Goal: Task Accomplishment & Management: Use online tool/utility

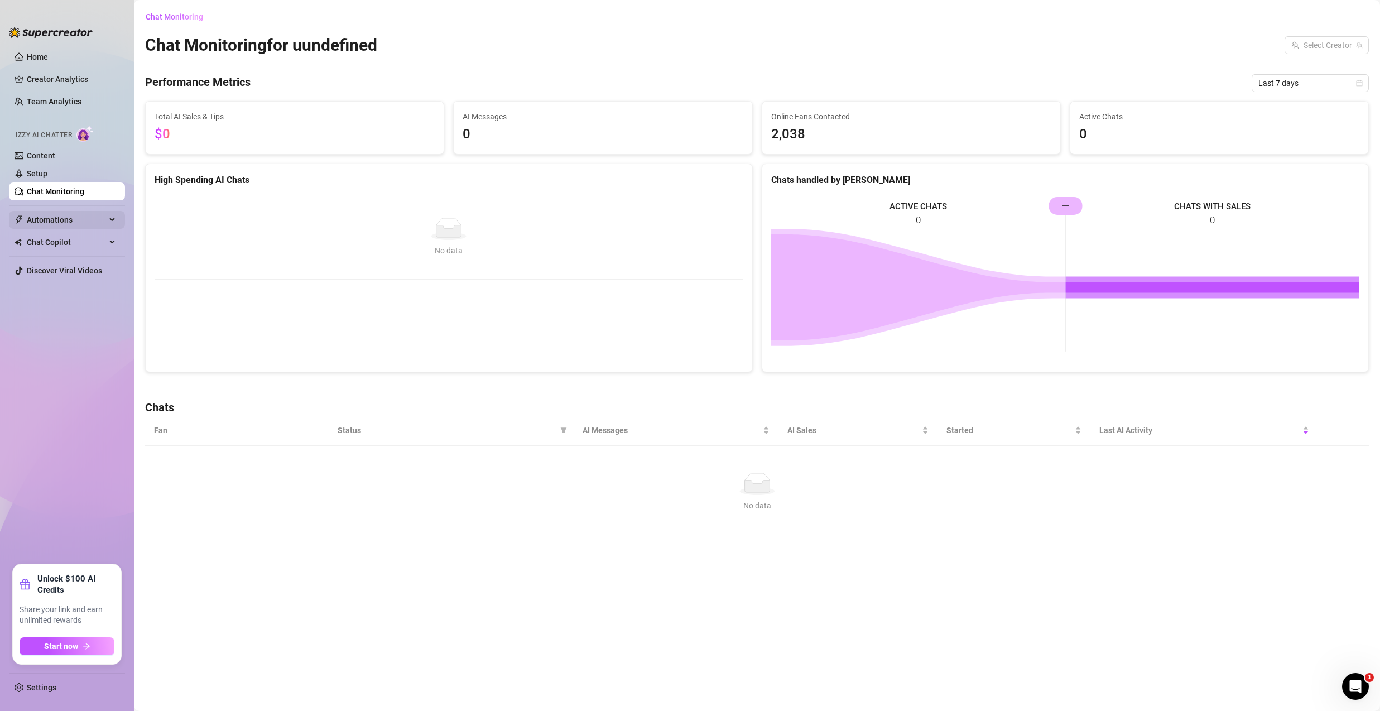
click at [69, 225] on span "Automations" at bounding box center [66, 220] width 79 height 18
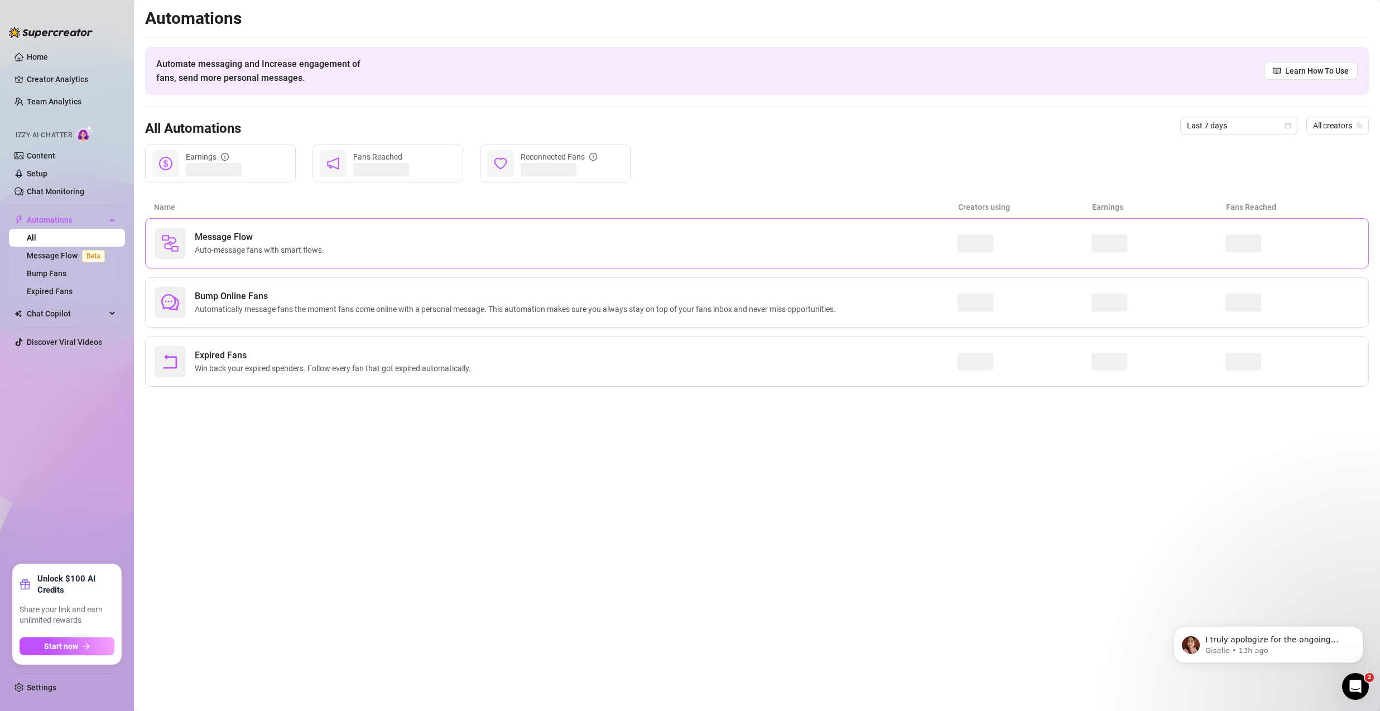
click at [272, 238] on span "Message Flow" at bounding box center [262, 237] width 134 height 13
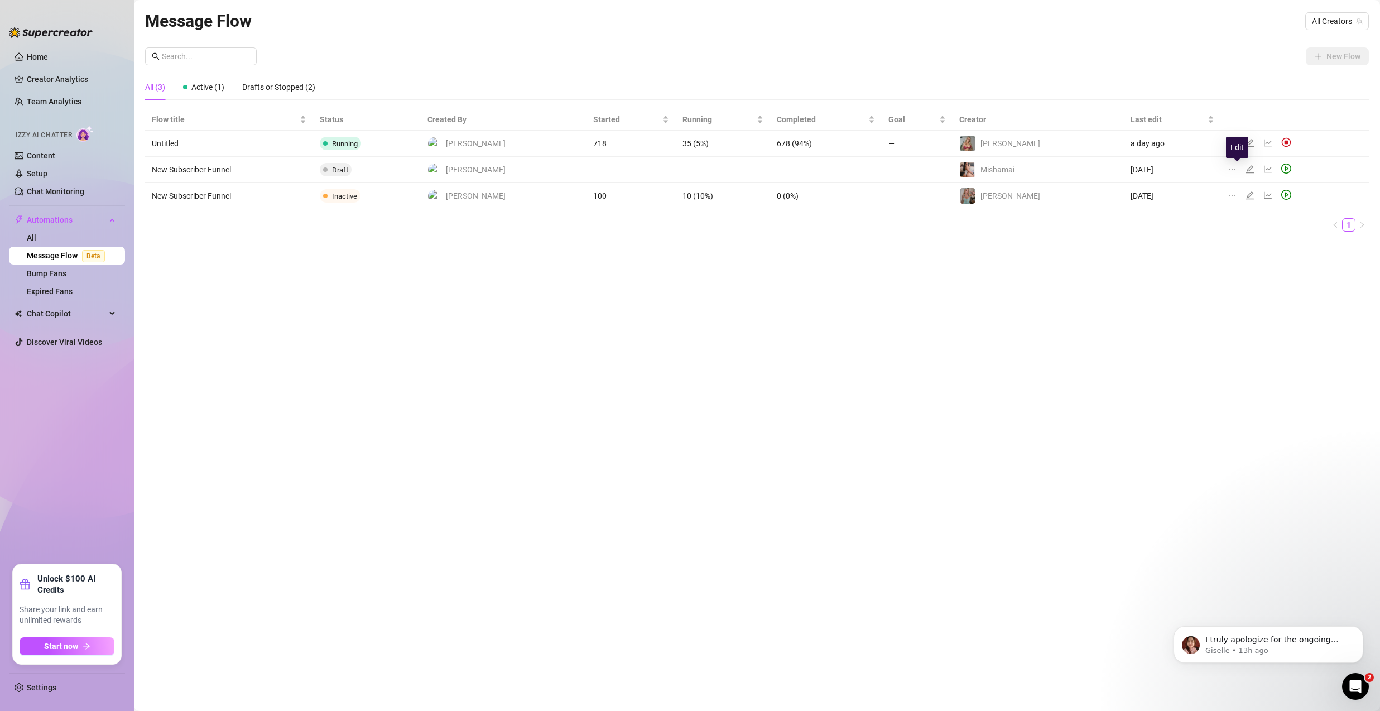
click at [1246, 169] on icon "edit" at bounding box center [1250, 169] width 9 height 9
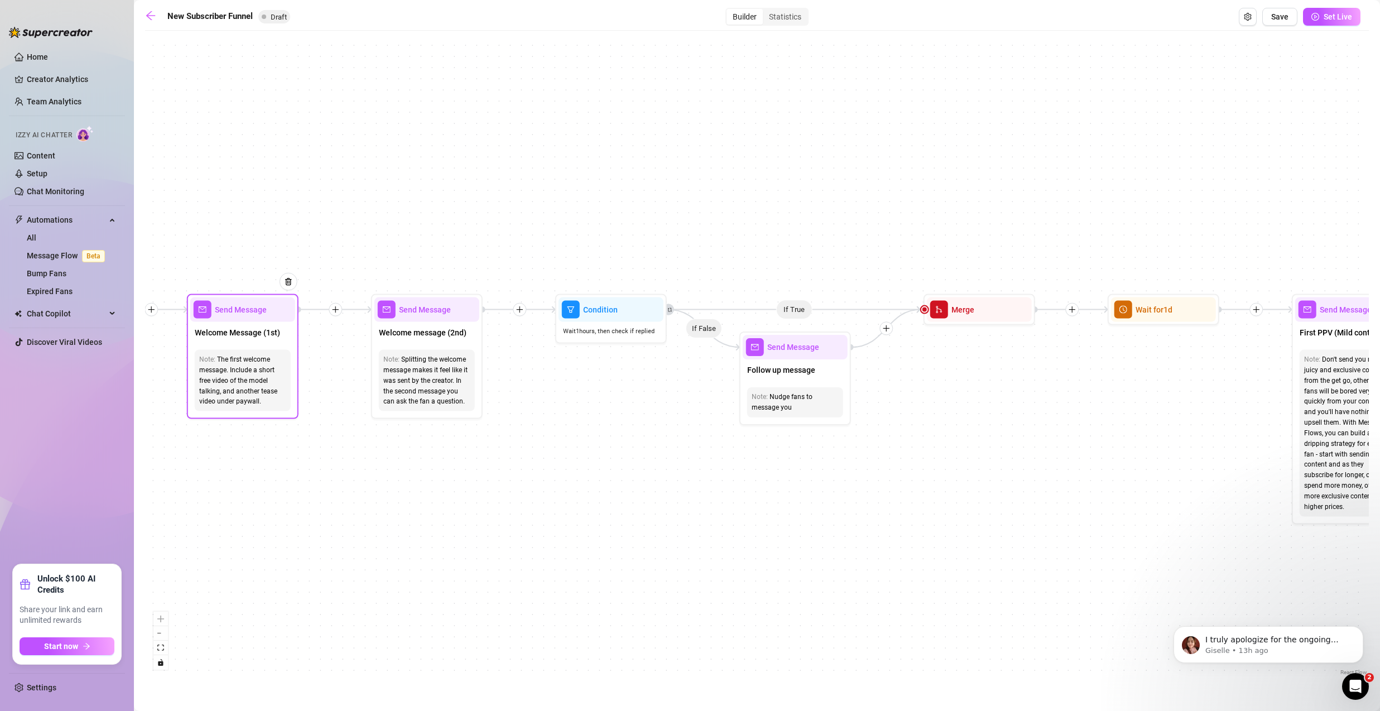
click at [266, 351] on div "Note: The first welcome message. Include a short free video of the model talkin…" at bounding box center [243, 380] width 96 height 61
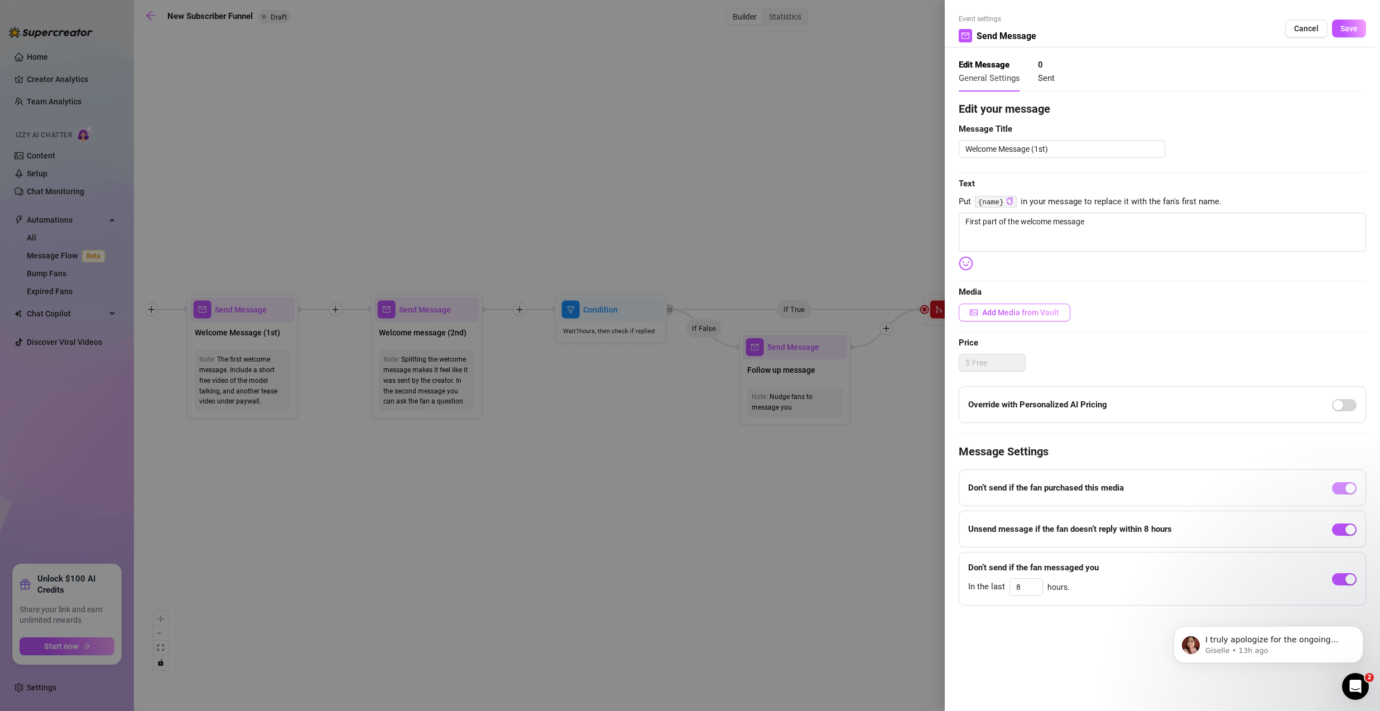
click at [978, 316] on span "button" at bounding box center [974, 312] width 8 height 9
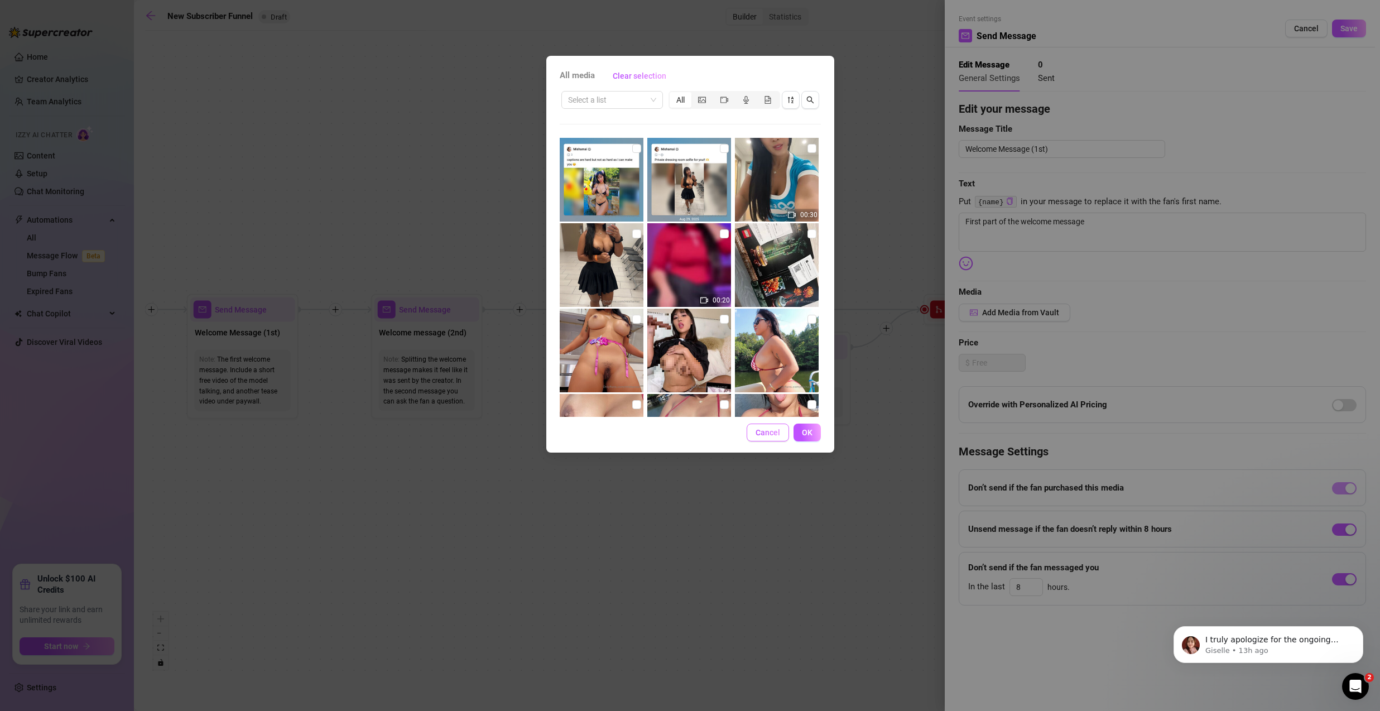
click at [764, 432] on span "Cancel" at bounding box center [768, 432] width 25 height 9
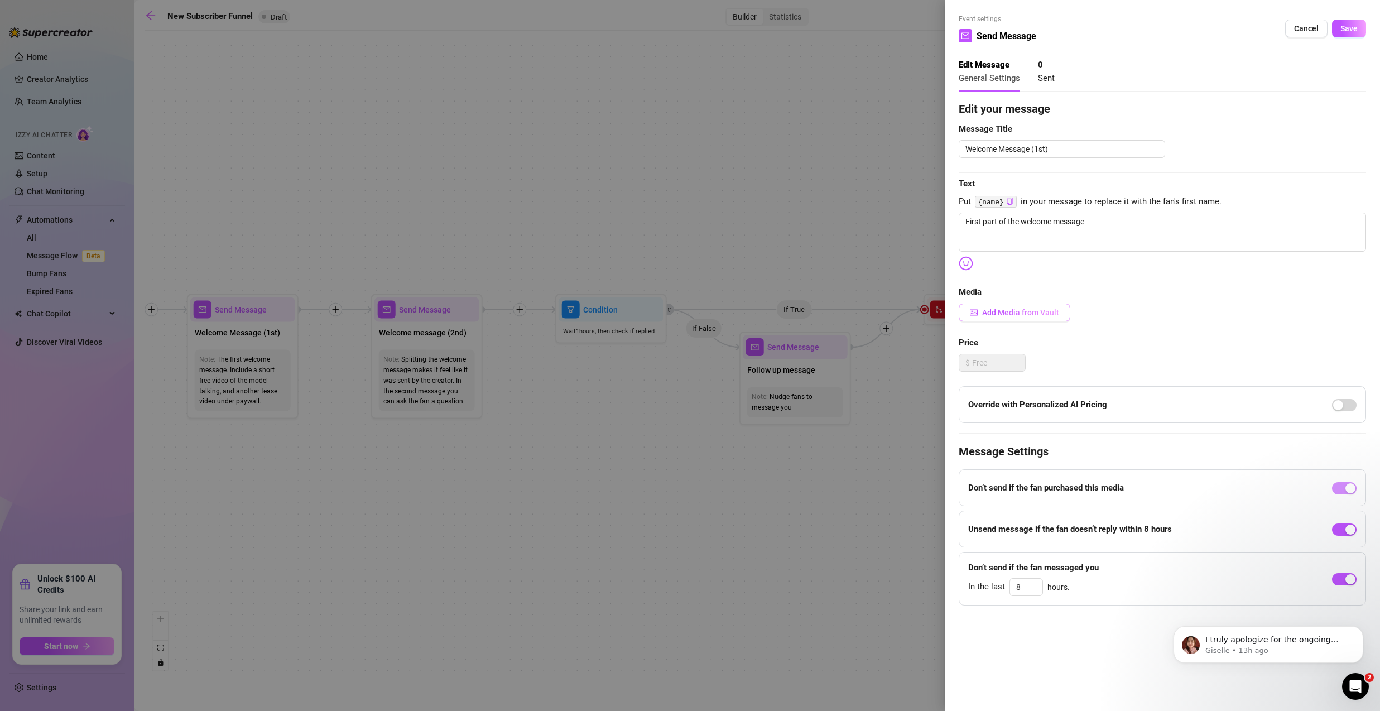
click at [1012, 316] on span "Add Media from Vault" at bounding box center [1020, 312] width 77 height 9
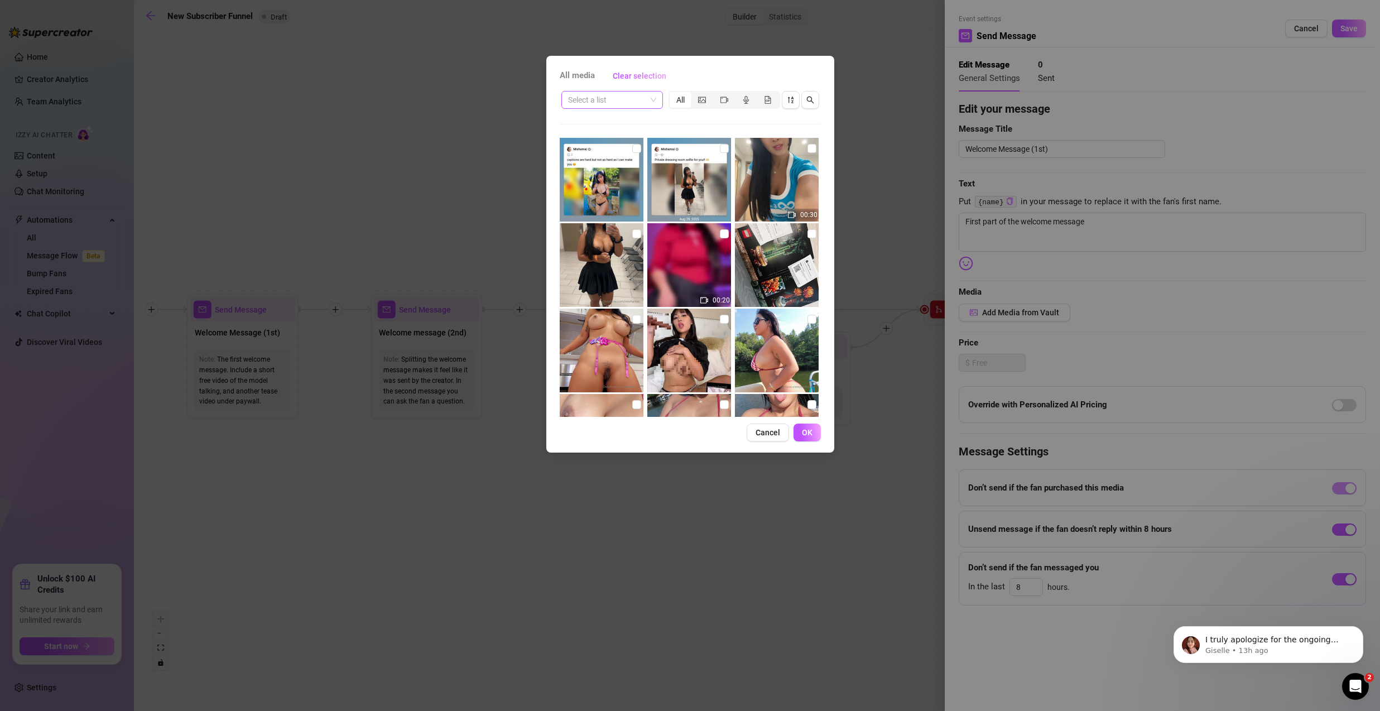
click at [653, 101] on span at bounding box center [612, 100] width 88 height 17
type input "b"
click at [401, 95] on div "All media Clear selection Select a list All 00:30 00:20 00:45 00:12 00:05 Cance…" at bounding box center [690, 355] width 1380 height 711
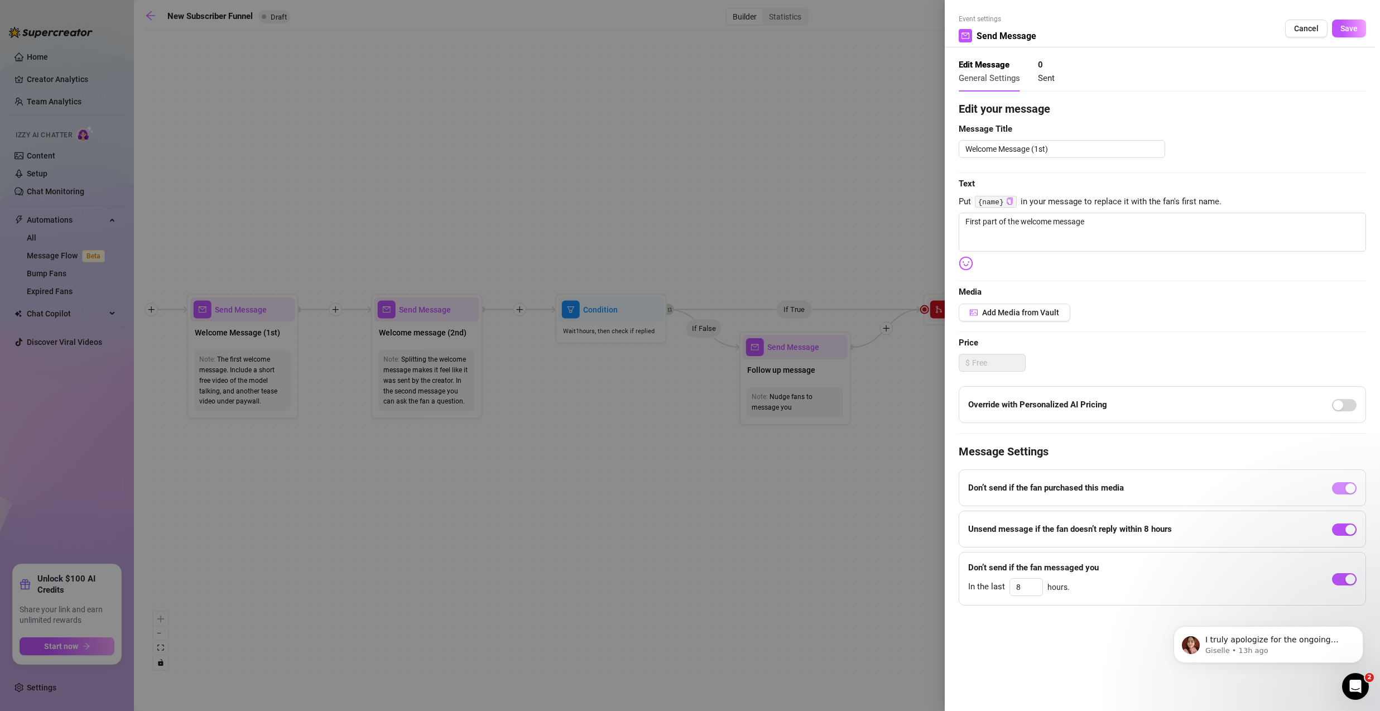
click at [401, 95] on div at bounding box center [690, 355] width 1380 height 711
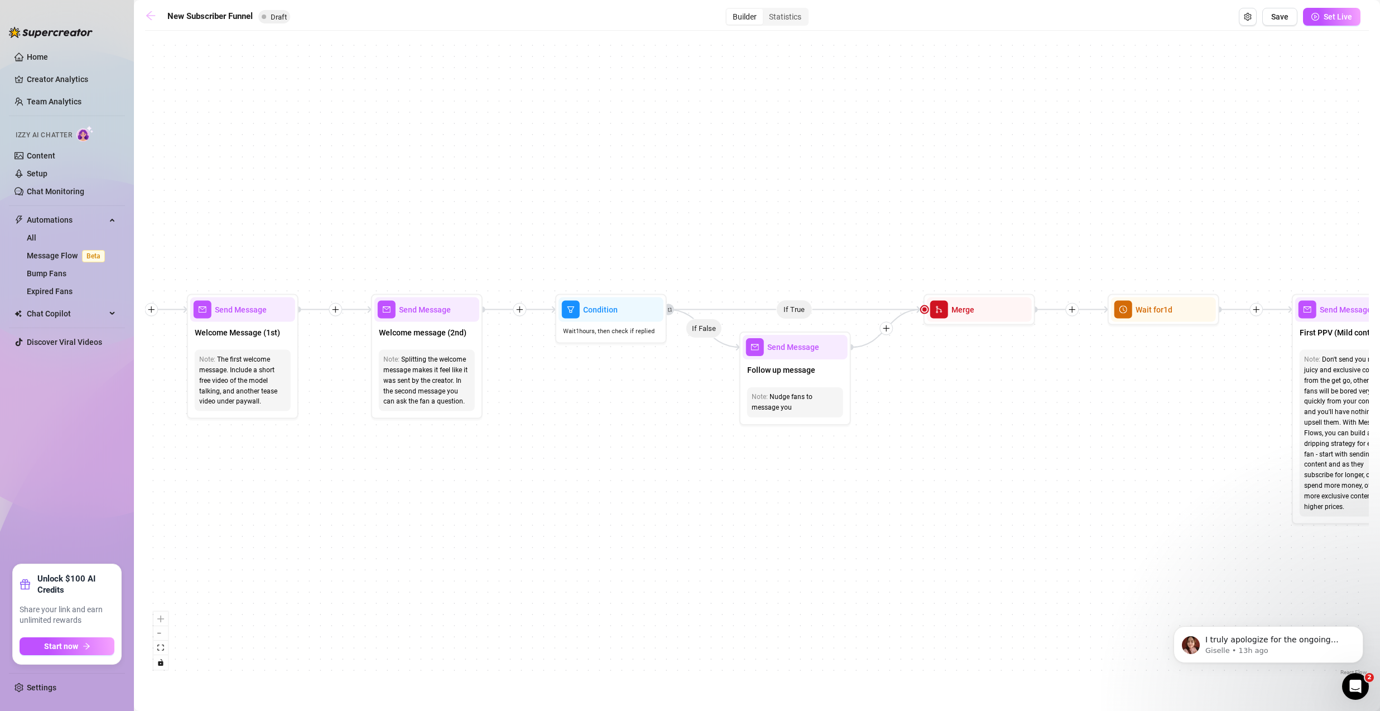
click at [145, 20] on icon "arrow-left" at bounding box center [150, 15] width 11 height 11
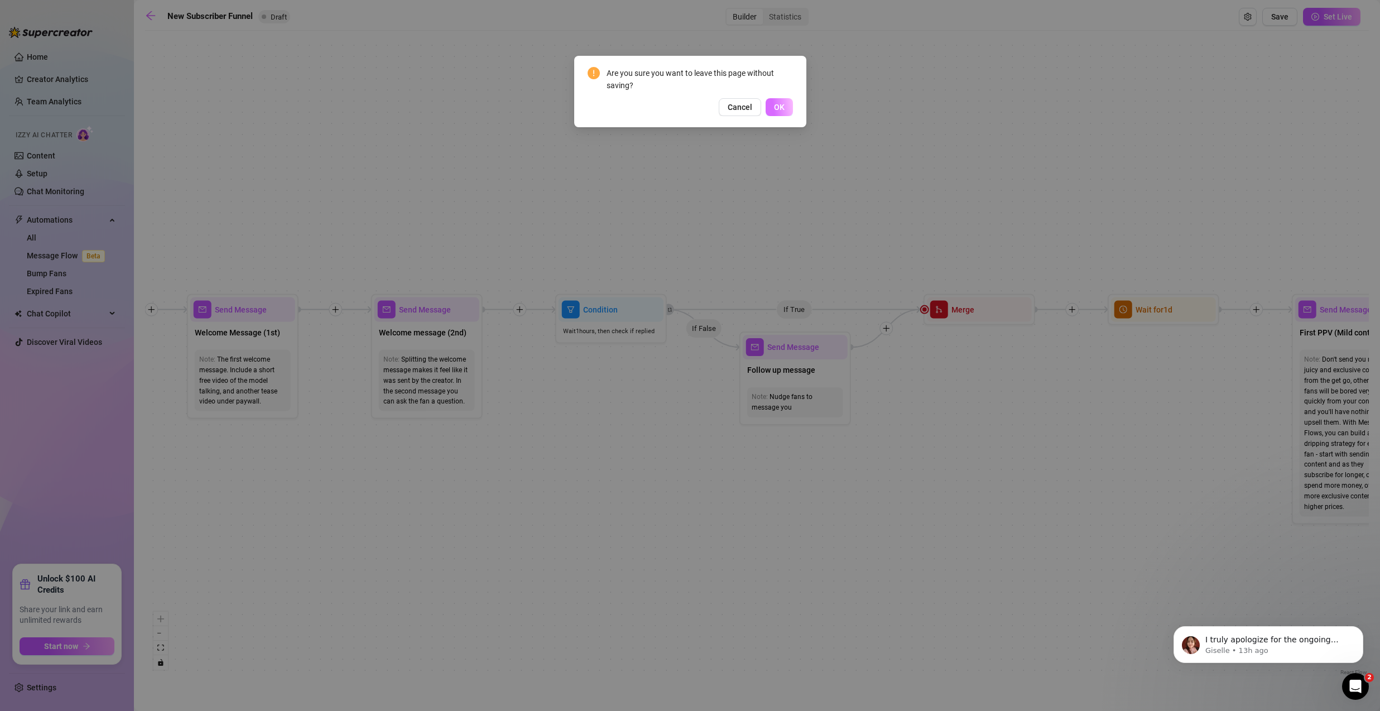
click at [779, 108] on span "OK" at bounding box center [779, 107] width 11 height 9
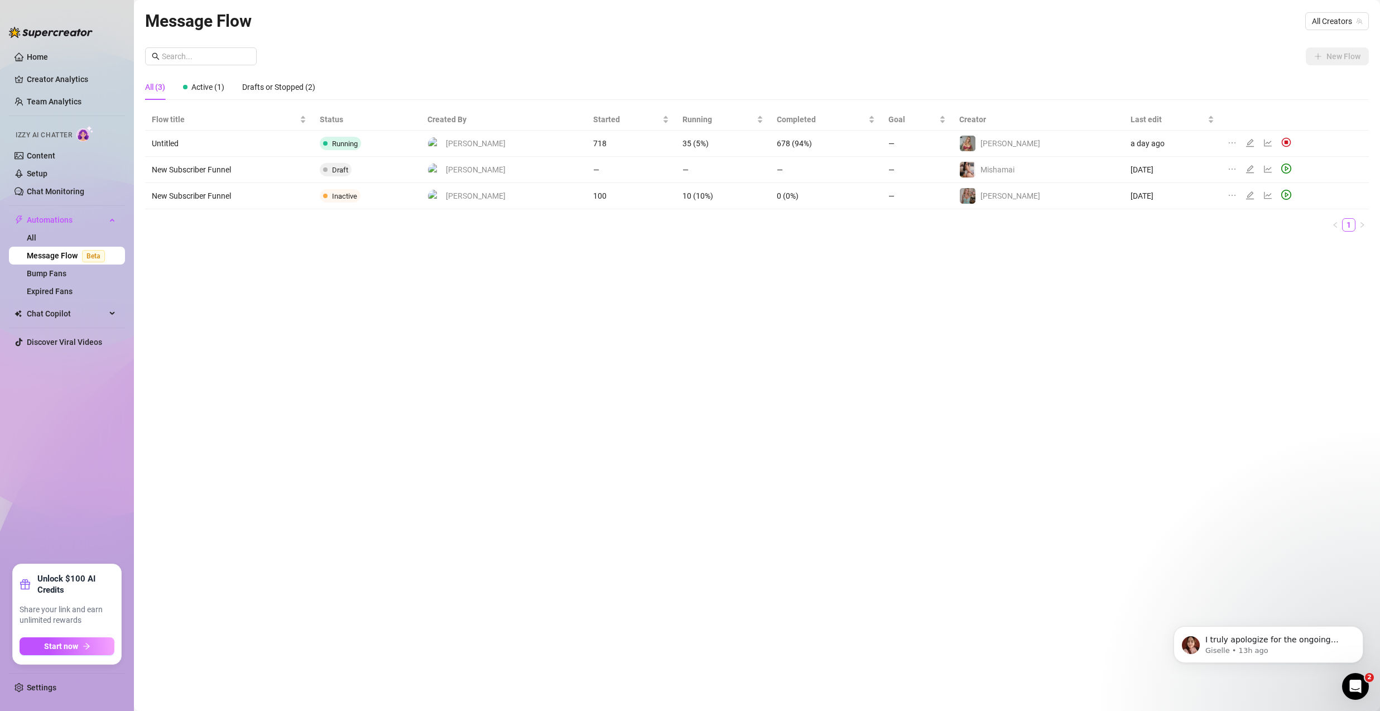
click at [1246, 145] on icon "edit" at bounding box center [1250, 142] width 9 height 9
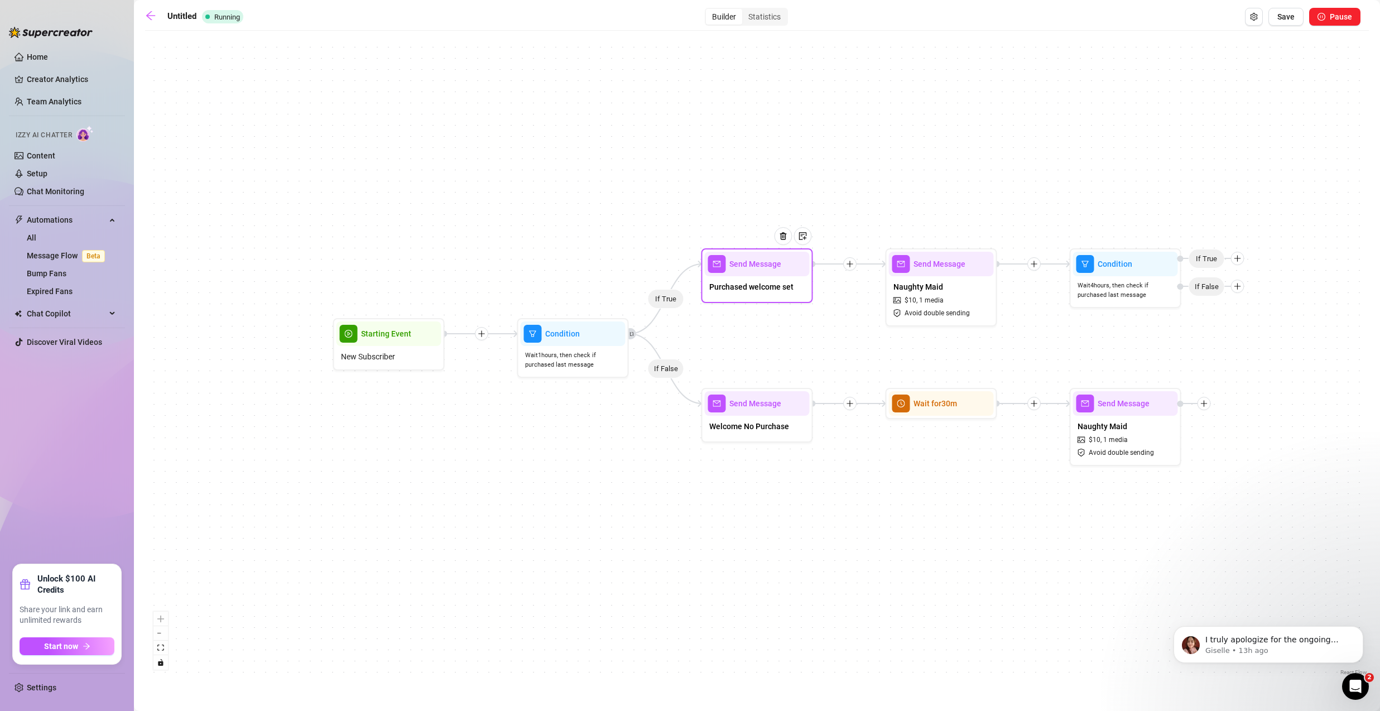
click at [758, 278] on div "Purchased welcome set" at bounding box center [757, 287] width 105 height 23
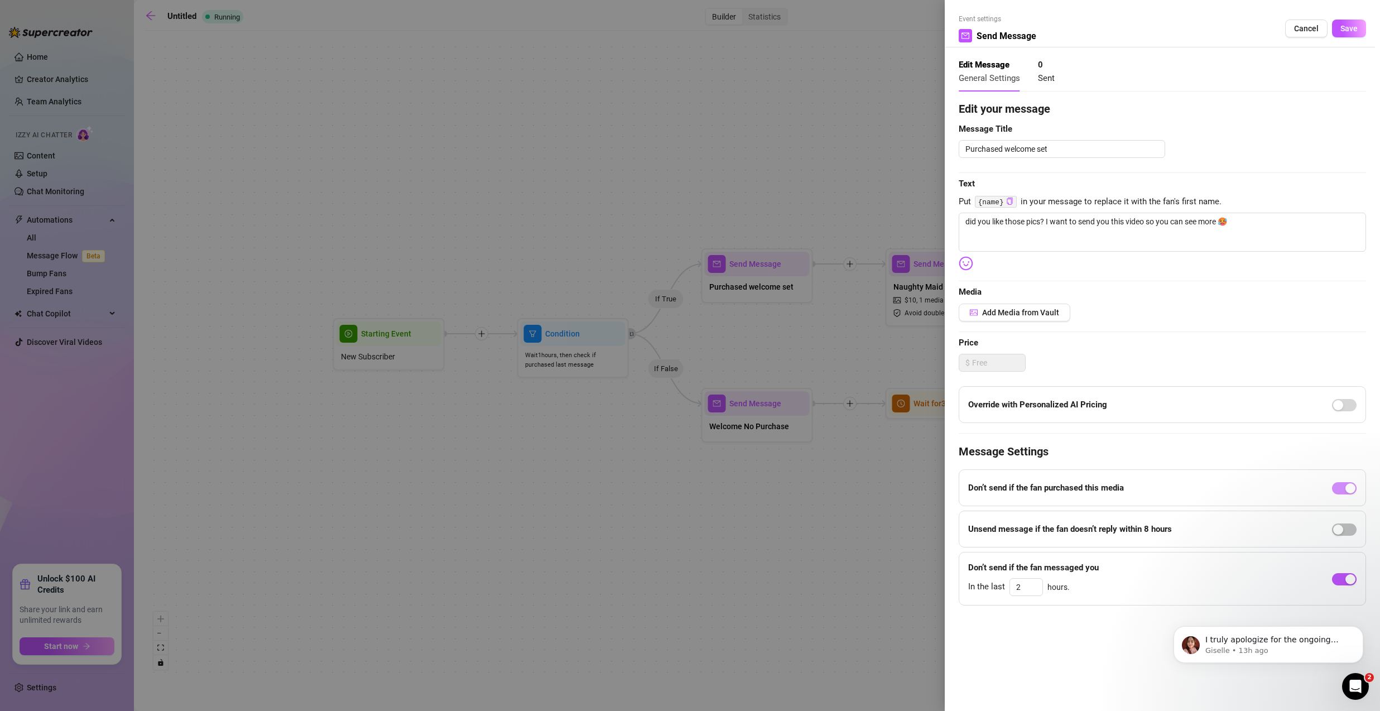
click at [569, 221] on div at bounding box center [690, 355] width 1380 height 711
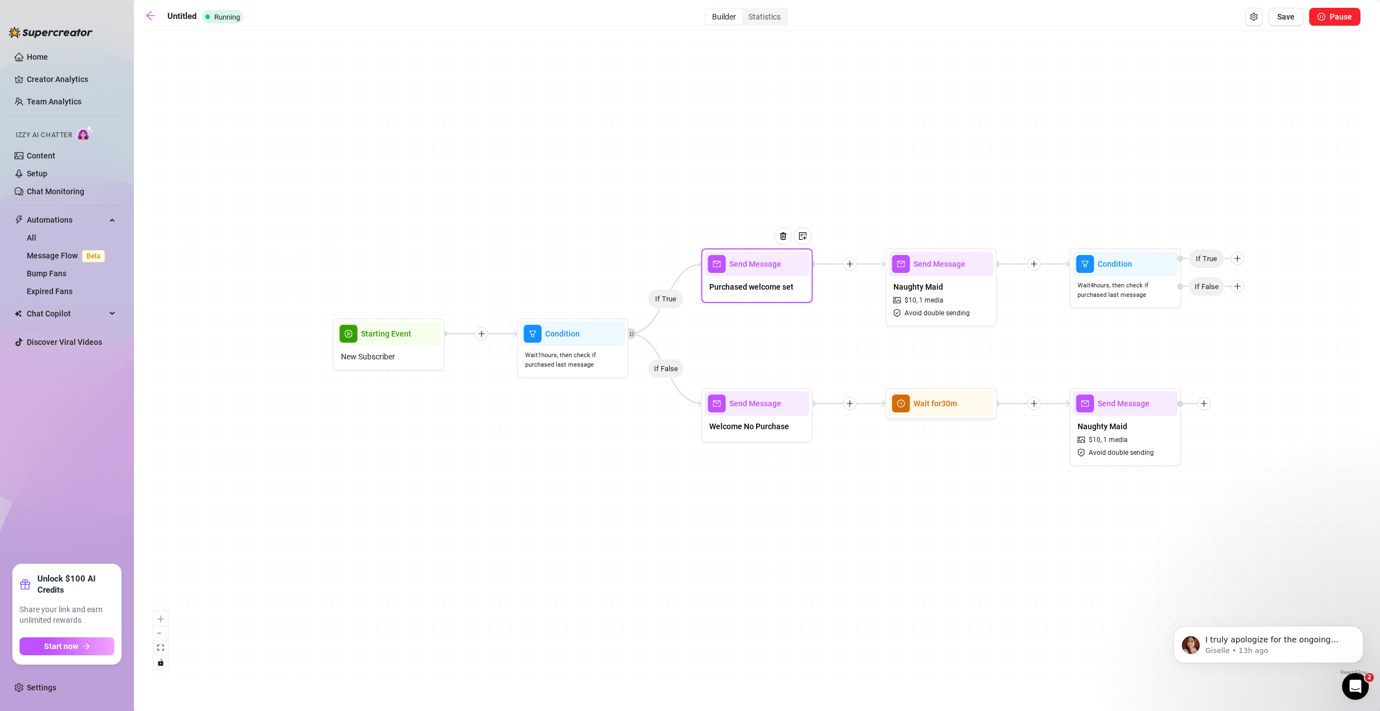
click at [766, 285] on span "Purchased welcome set" at bounding box center [751, 287] width 84 height 12
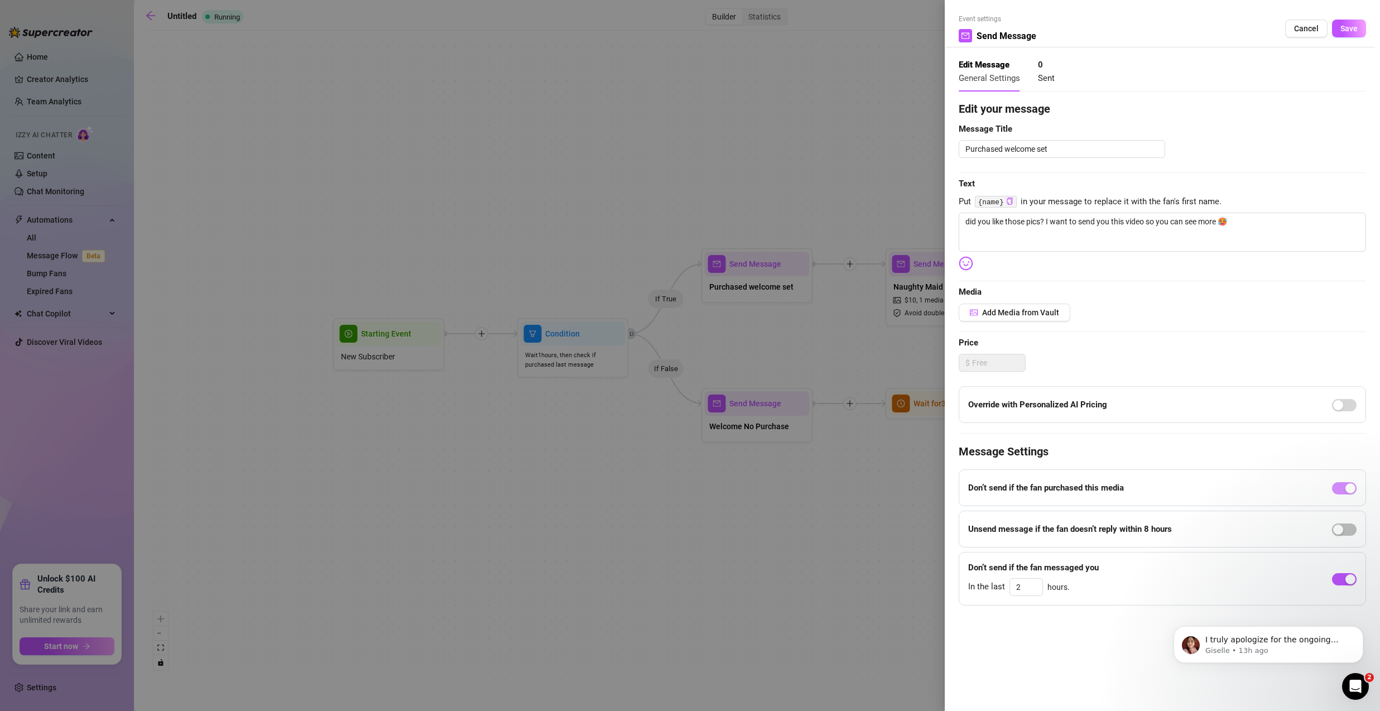
click at [502, 104] on div at bounding box center [690, 355] width 1380 height 711
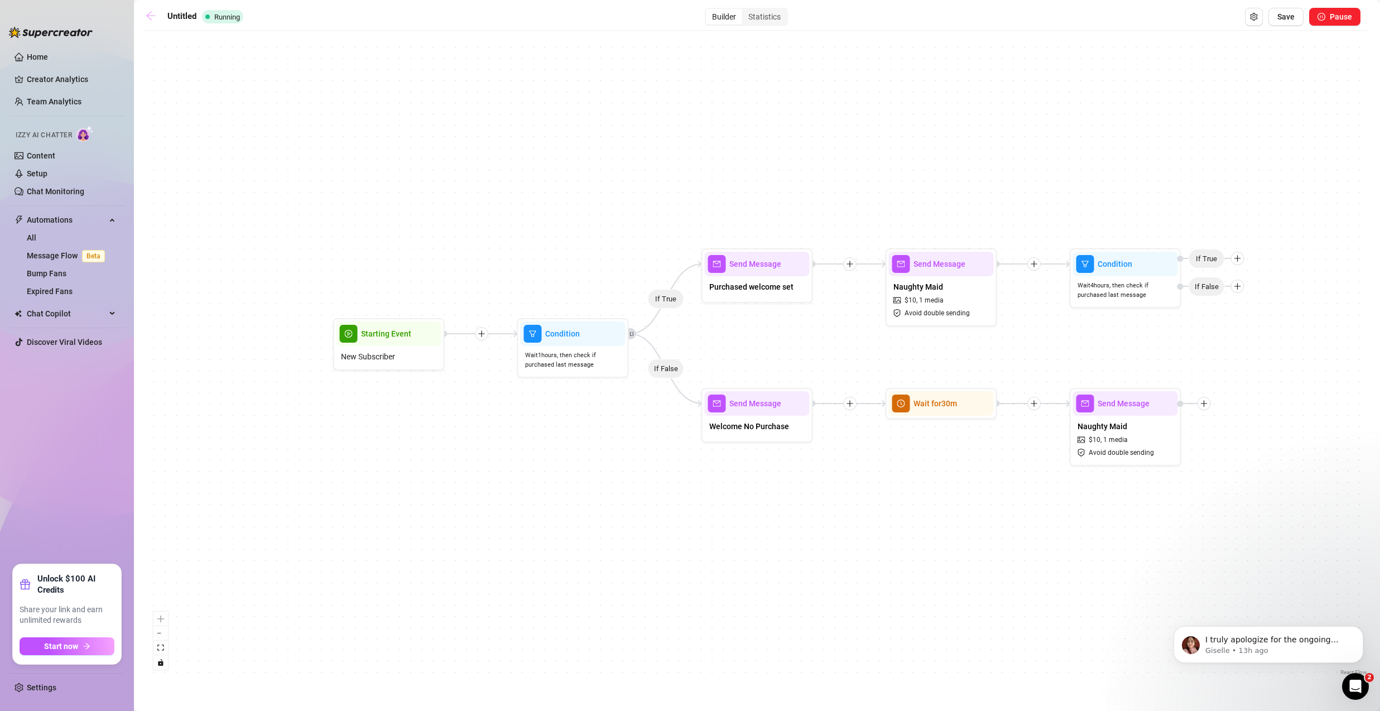
click at [148, 18] on icon "arrow-left" at bounding box center [150, 15] width 11 height 11
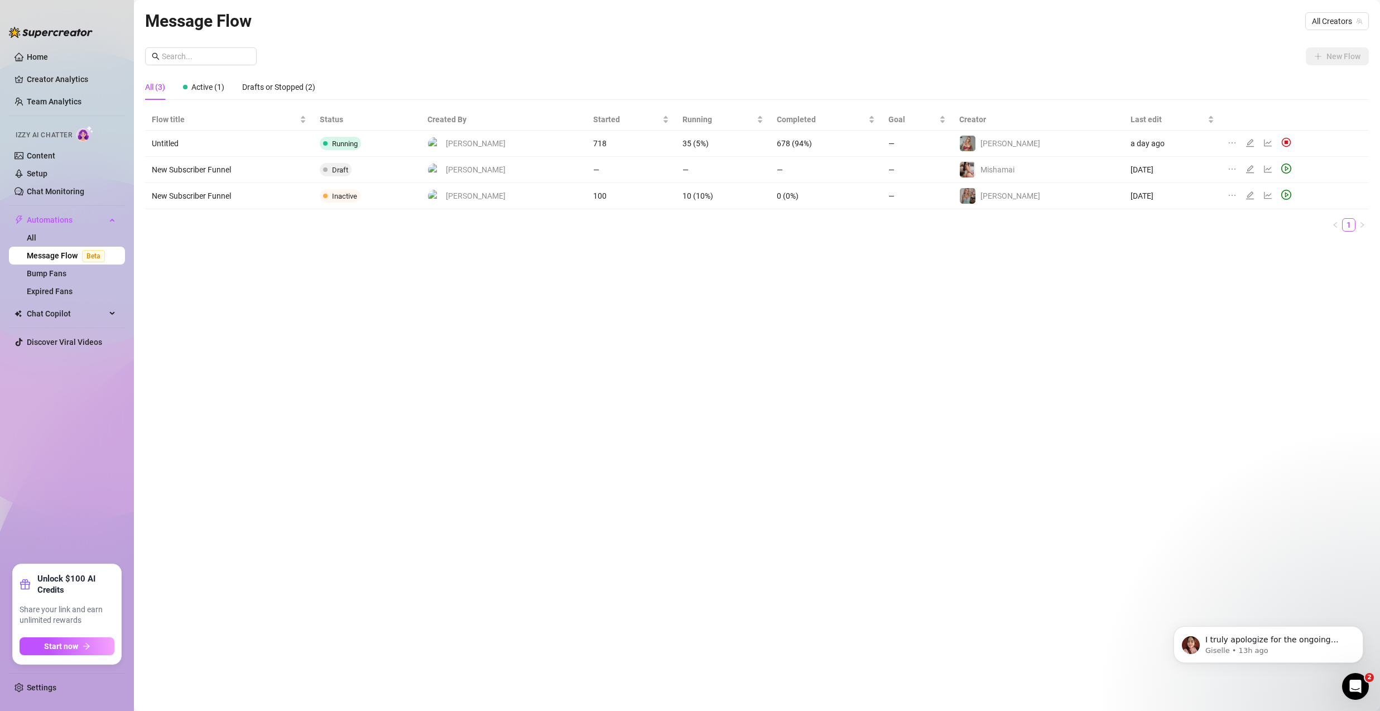
click at [1246, 171] on icon "edit" at bounding box center [1250, 169] width 9 height 9
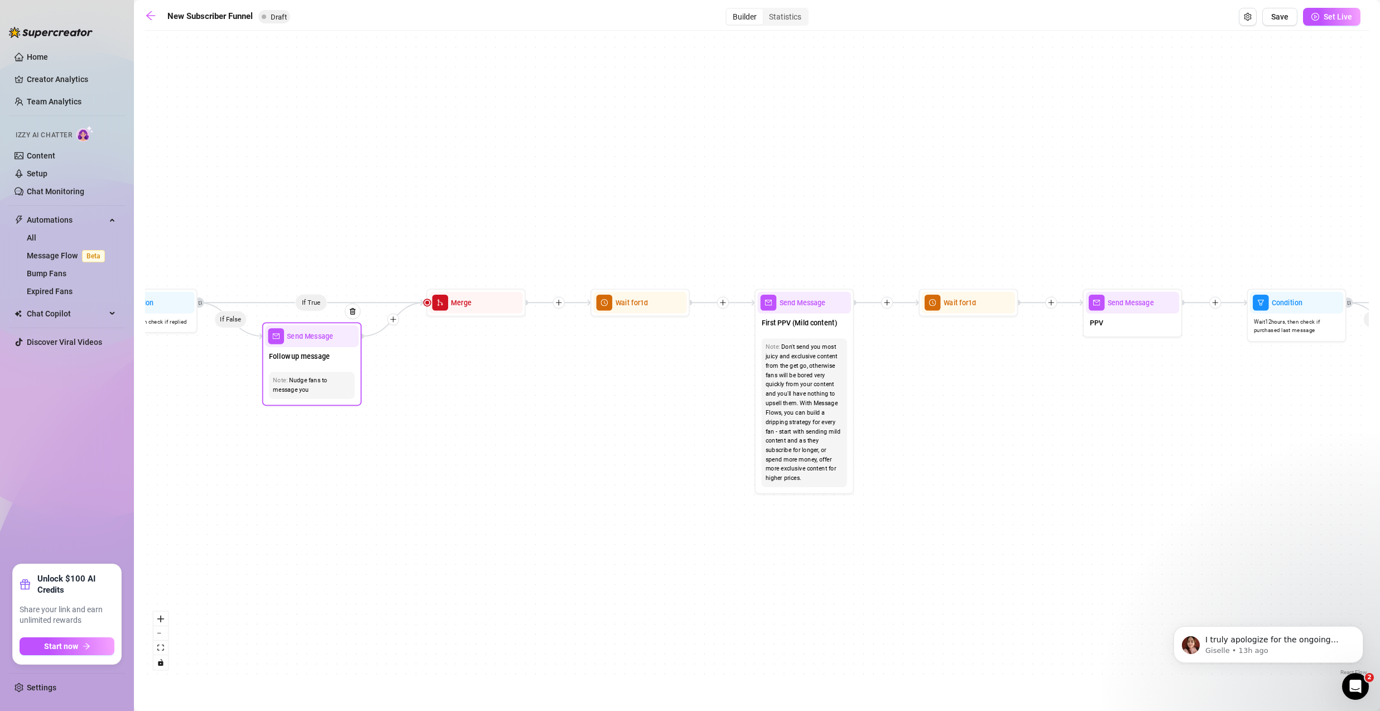
click at [316, 360] on span "Follow up message" at bounding box center [299, 356] width 61 height 11
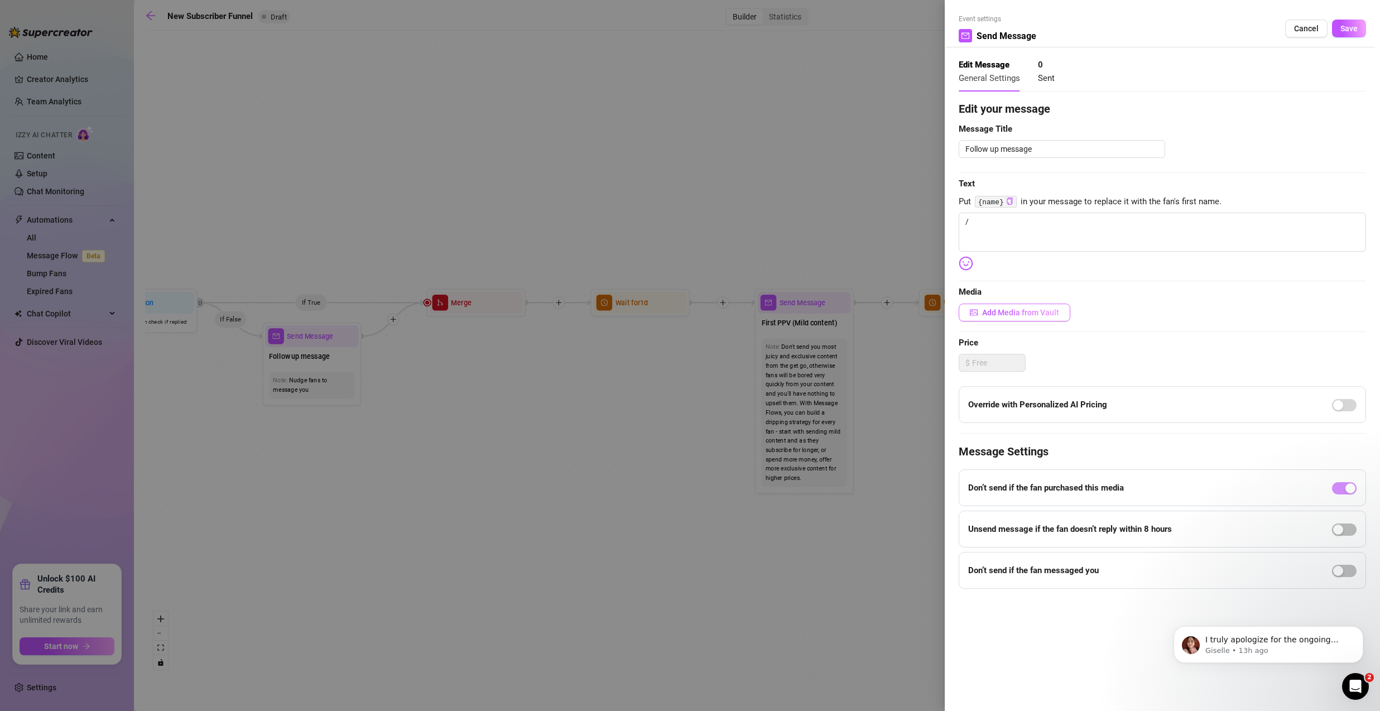
click at [1051, 314] on span "Add Media from Vault" at bounding box center [1020, 312] width 77 height 9
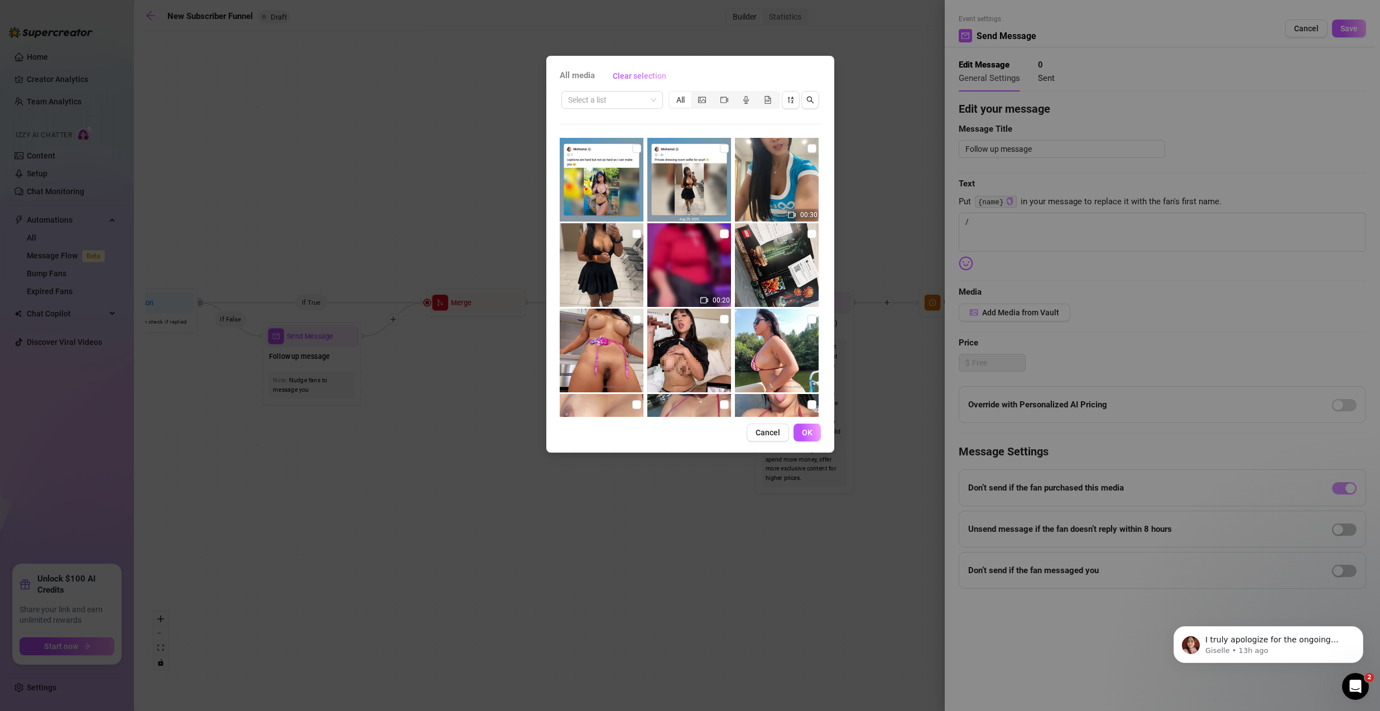
click at [904, 107] on div "All media Clear selection Select a list All 00:30 00:20 00:45 00:12 00:05 Cance…" at bounding box center [690, 355] width 1380 height 711
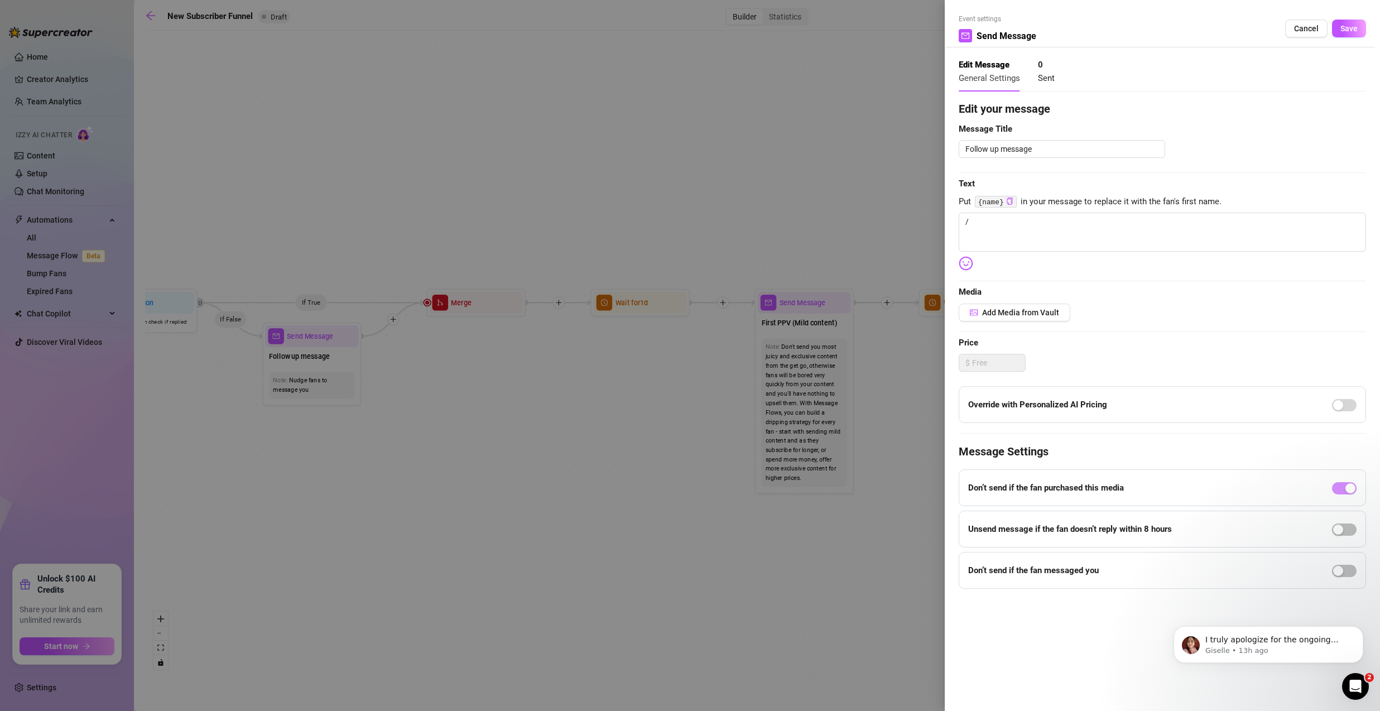
click at [1029, 300] on div "Edit your message Message Title Follow up message Text Put {name} in your messa…" at bounding box center [1162, 344] width 407 height 488
click at [1031, 305] on button "Add Media from Vault" at bounding box center [1015, 313] width 112 height 18
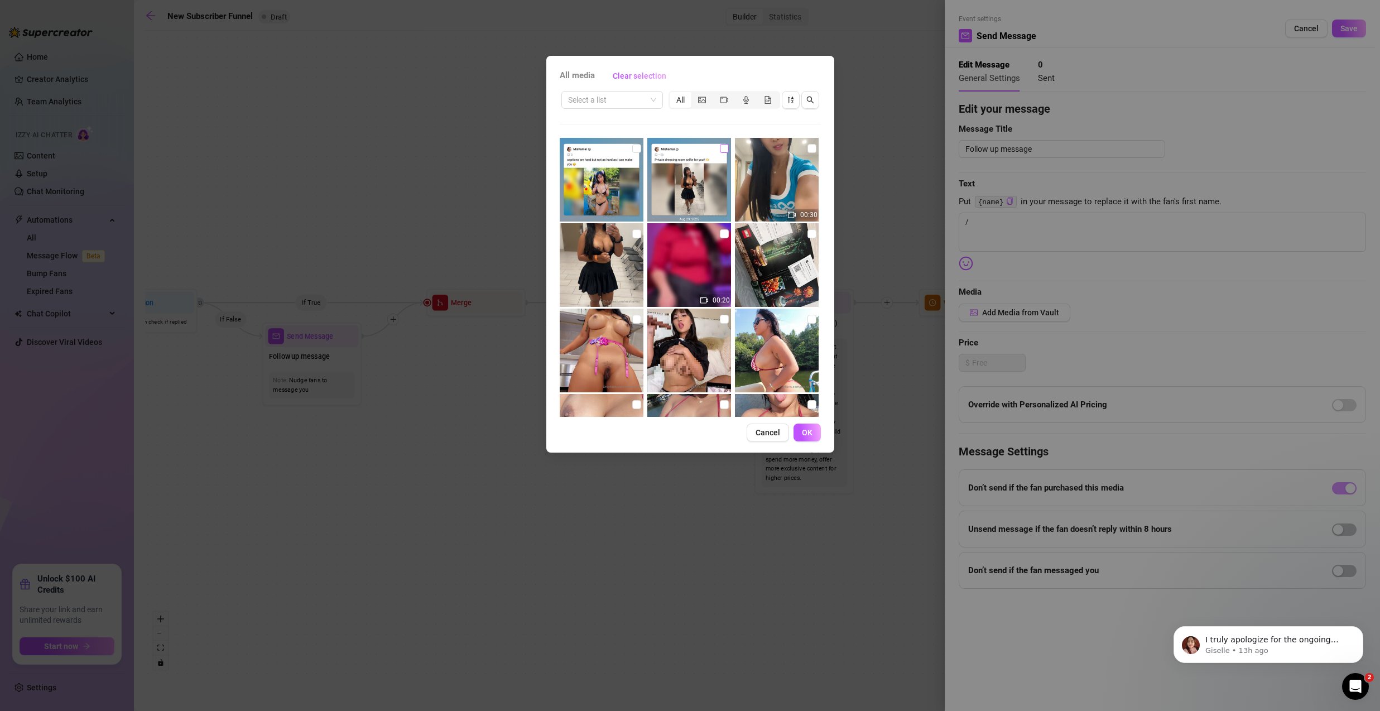
click at [720, 149] on input "checkbox" at bounding box center [724, 148] width 9 height 9
checkbox input "true"
click at [813, 432] on button "OK" at bounding box center [807, 433] width 27 height 18
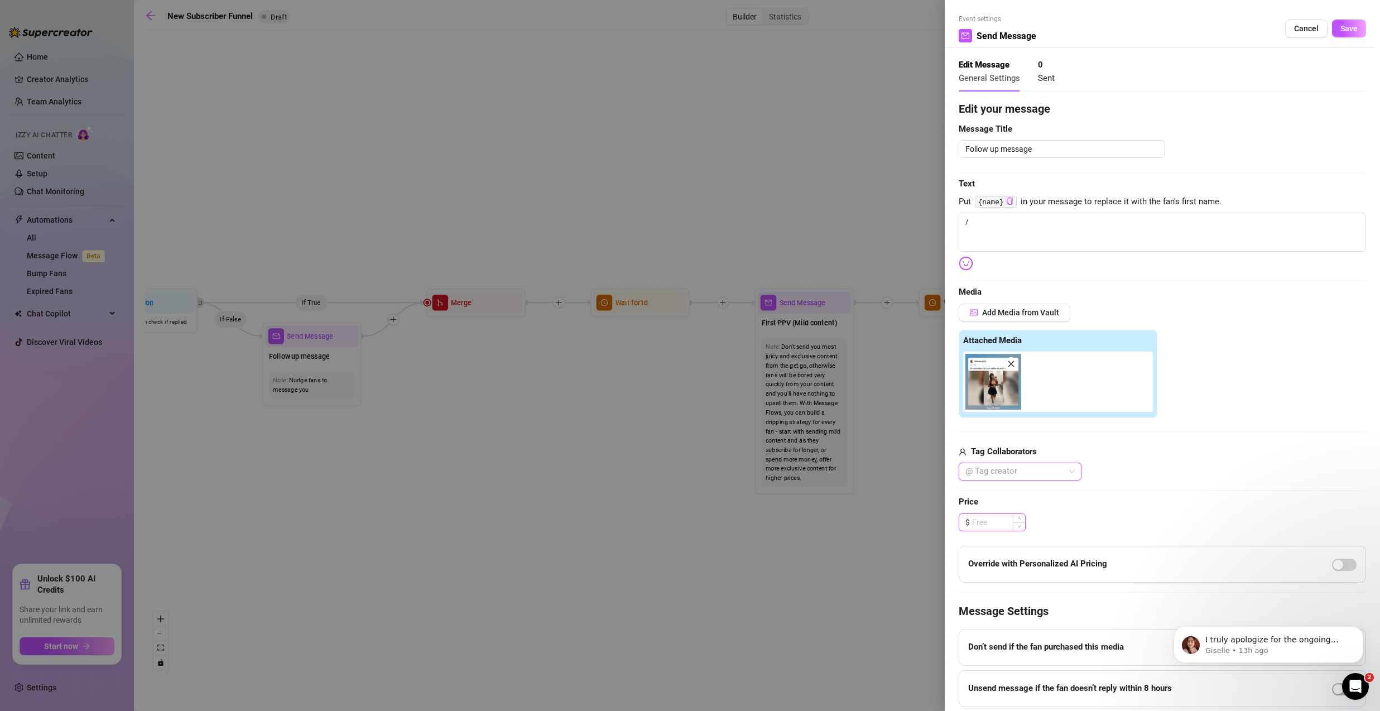
click at [1002, 517] on input at bounding box center [998, 522] width 53 height 17
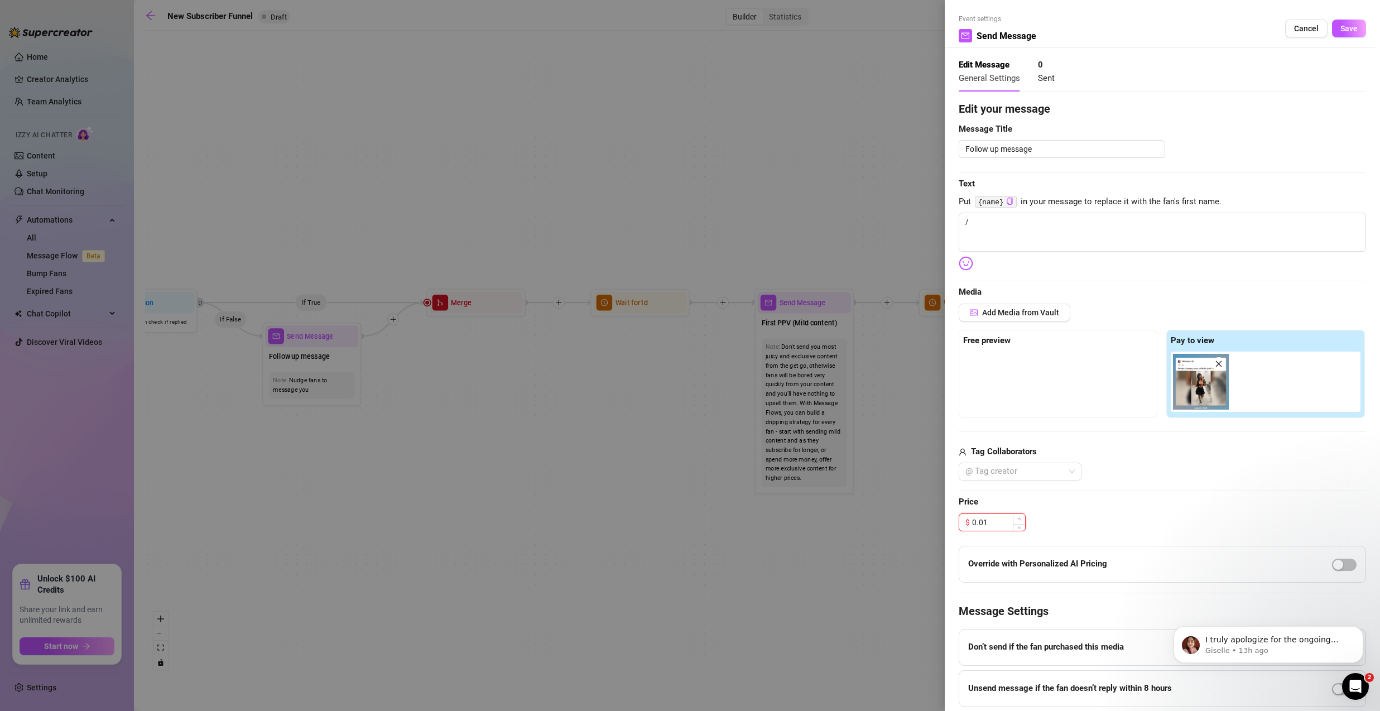
click at [1021, 521] on span "Increase Value" at bounding box center [1019, 519] width 12 height 10
type input "0.03"
click at [1021, 521] on span "Increase Value" at bounding box center [1019, 519] width 12 height 10
click at [1045, 310] on span "Add Media from Vault" at bounding box center [1020, 312] width 77 height 9
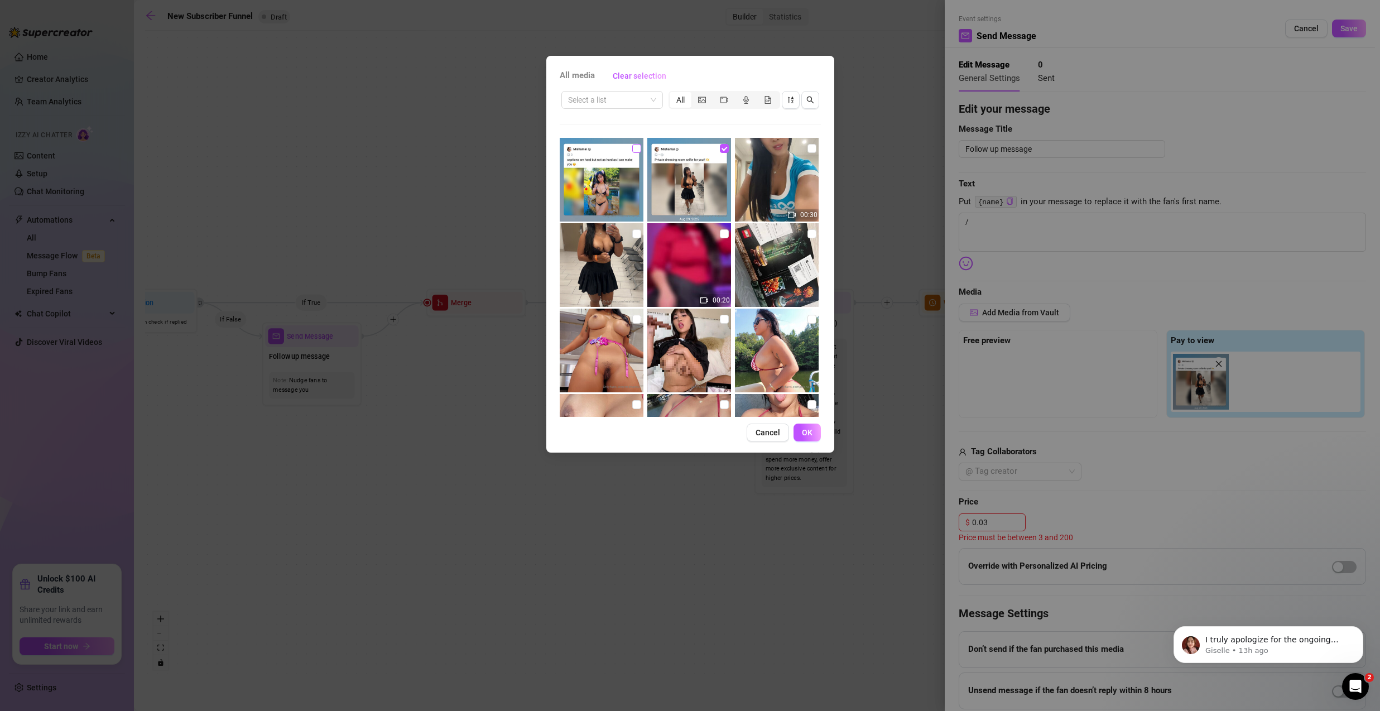
click at [637, 150] on input "checkbox" at bounding box center [636, 148] width 9 height 9
checkbox input "true"
click at [818, 438] on button "OK" at bounding box center [807, 433] width 27 height 18
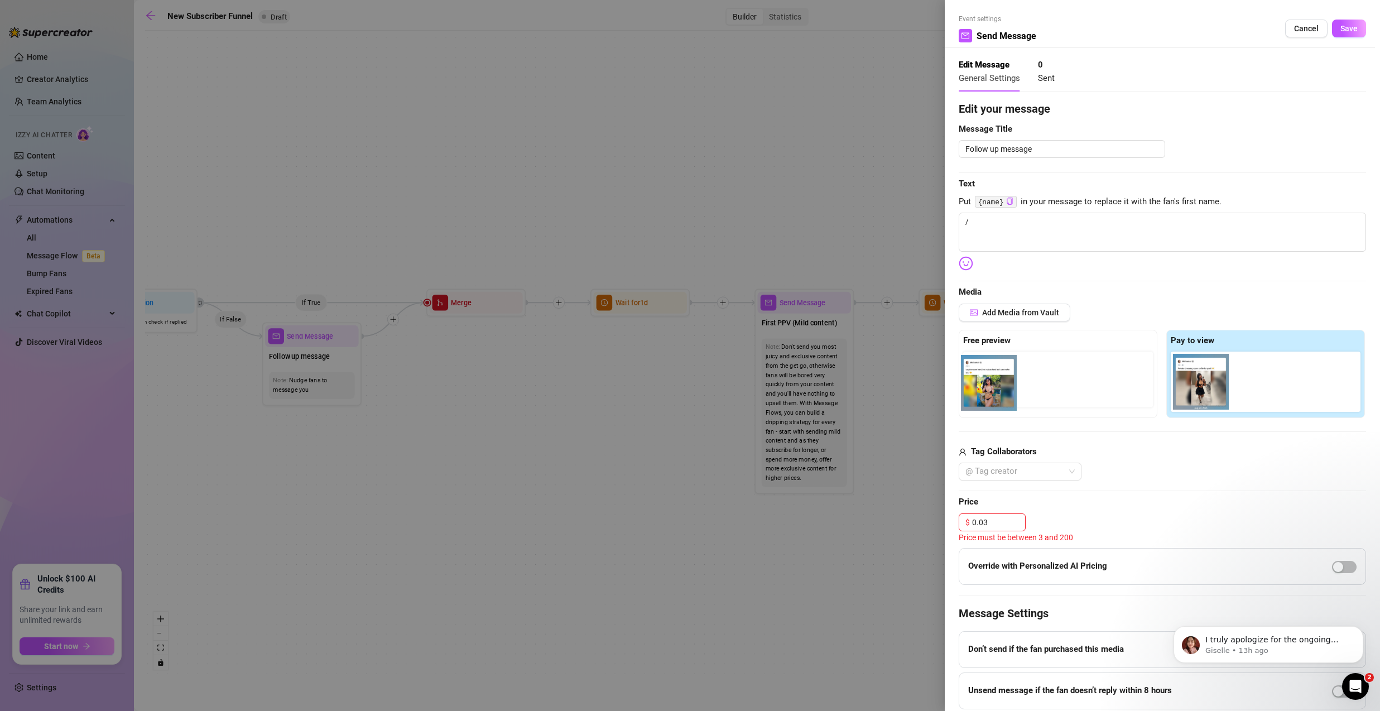
drag, startPoint x: 1268, startPoint y: 383, endPoint x: 990, endPoint y: 385, distance: 278.0
click at [990, 385] on div "Free preview Pay to view" at bounding box center [1162, 374] width 407 height 88
drag, startPoint x: 1260, startPoint y: 378, endPoint x: 994, endPoint y: 380, distance: 265.7
click at [994, 380] on div "Free preview Pay to view" at bounding box center [1162, 374] width 407 height 88
drag, startPoint x: 1257, startPoint y: 377, endPoint x: 977, endPoint y: 378, distance: 280.7
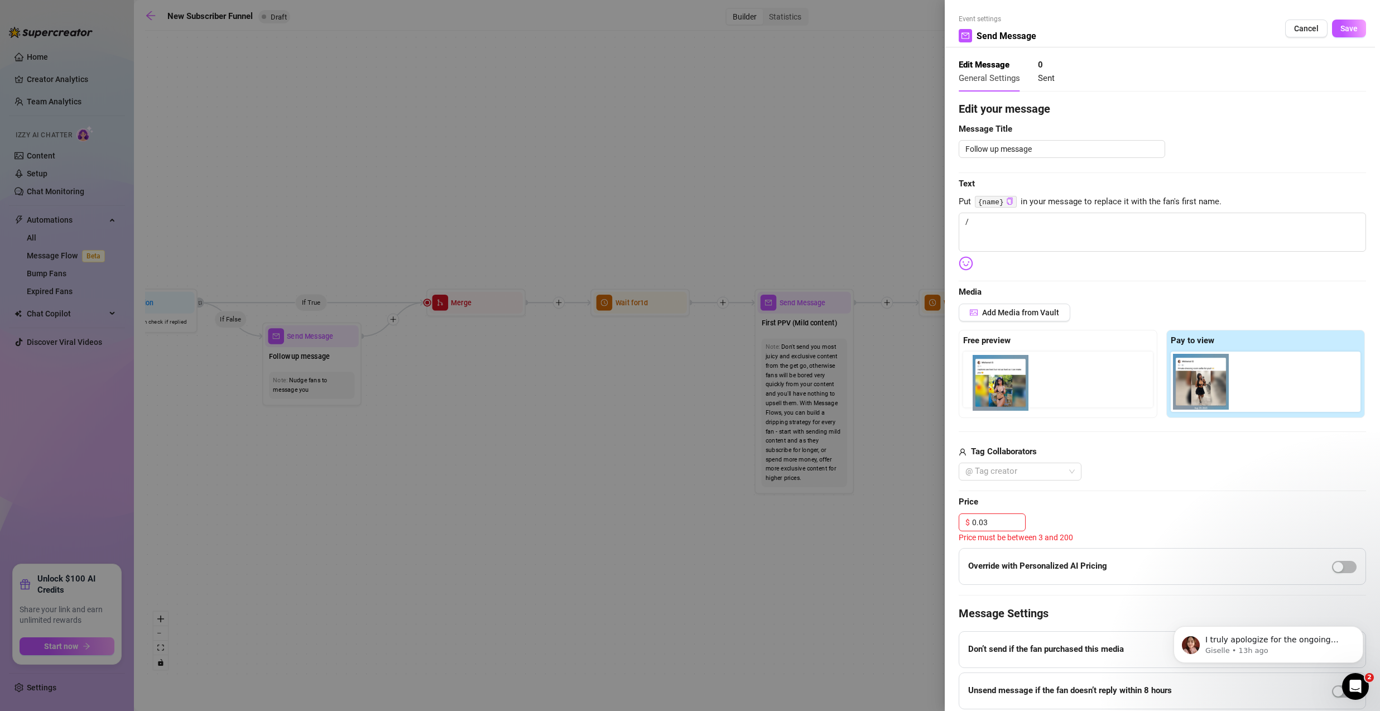
click at [977, 379] on div "Free preview Pay to view" at bounding box center [1162, 374] width 407 height 88
click at [1018, 372] on div at bounding box center [1058, 380] width 190 height 56
drag, startPoint x: 1266, startPoint y: 378, endPoint x: 994, endPoint y: 380, distance: 272.4
click at [994, 380] on div "Free preview Pay to view" at bounding box center [1162, 374] width 407 height 88
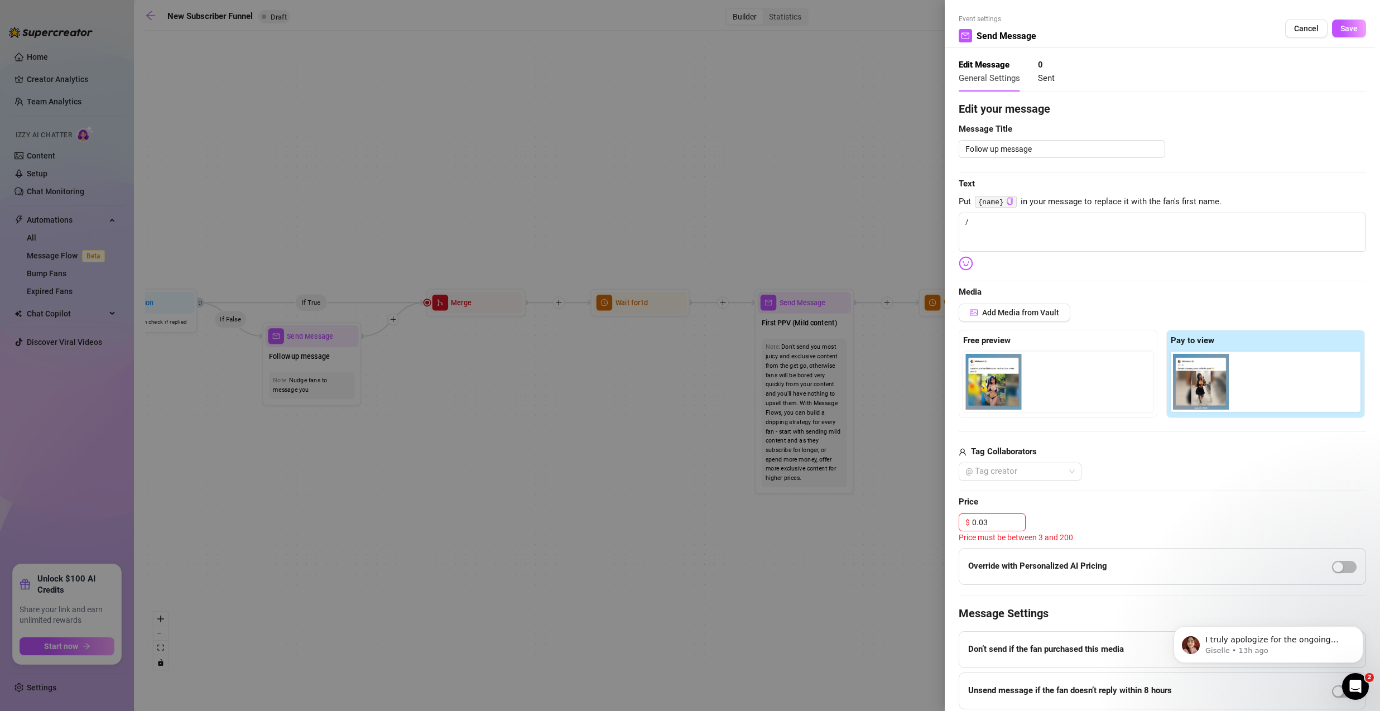
click at [994, 380] on div at bounding box center [1060, 382] width 194 height 60
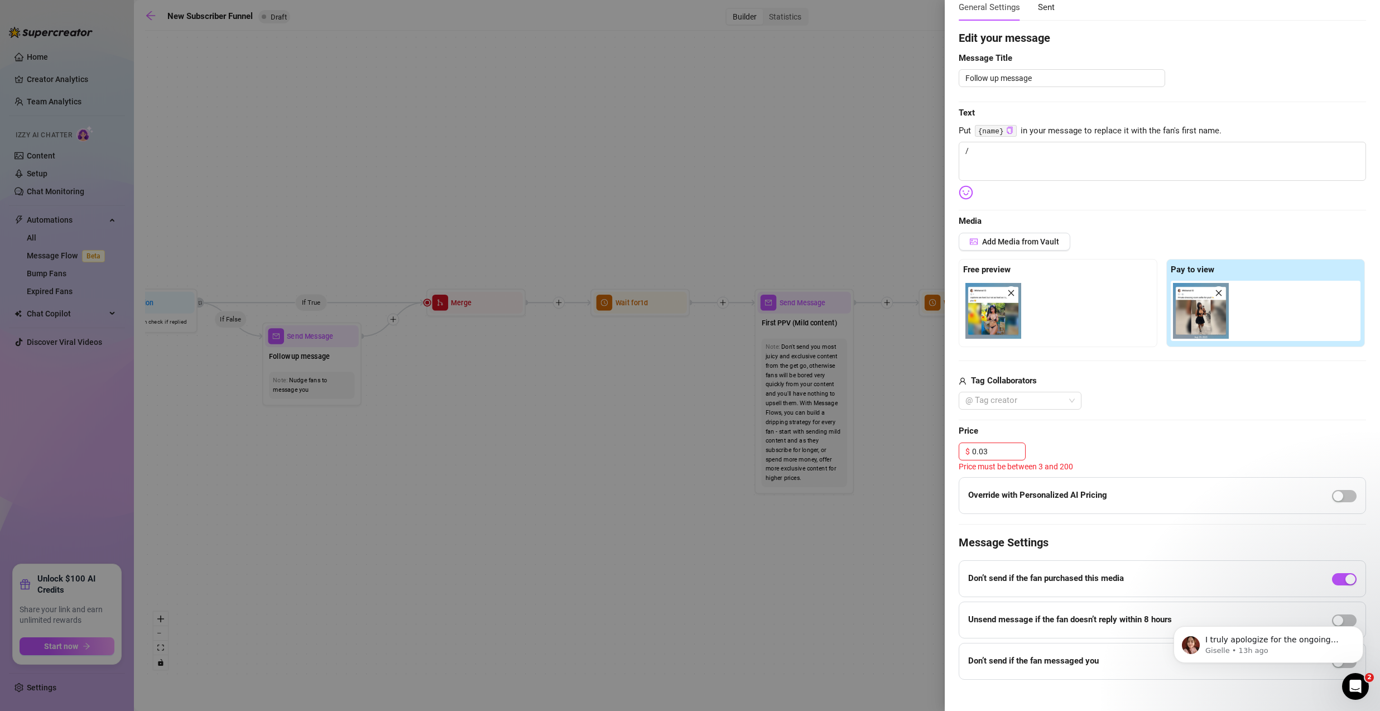
scroll to position [81, 0]
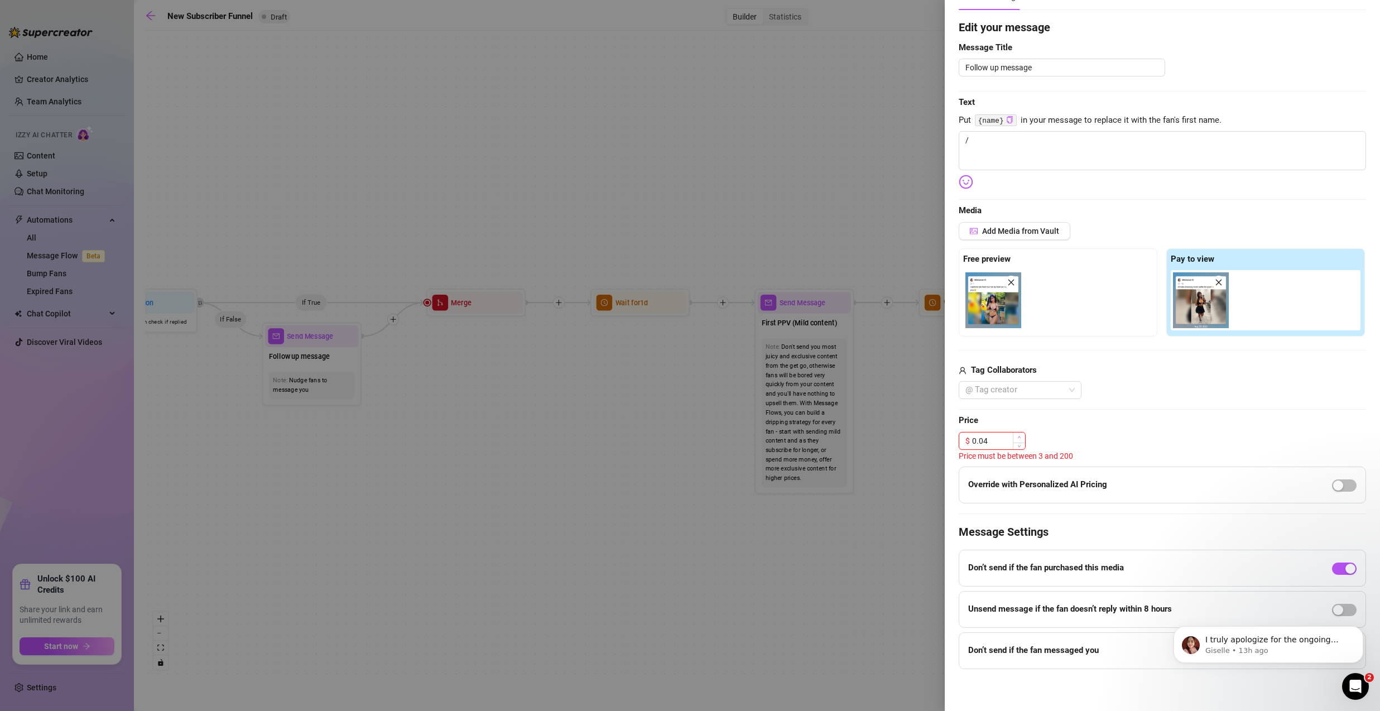
click at [1021, 438] on icon "up" at bounding box center [1019, 437] width 4 height 4
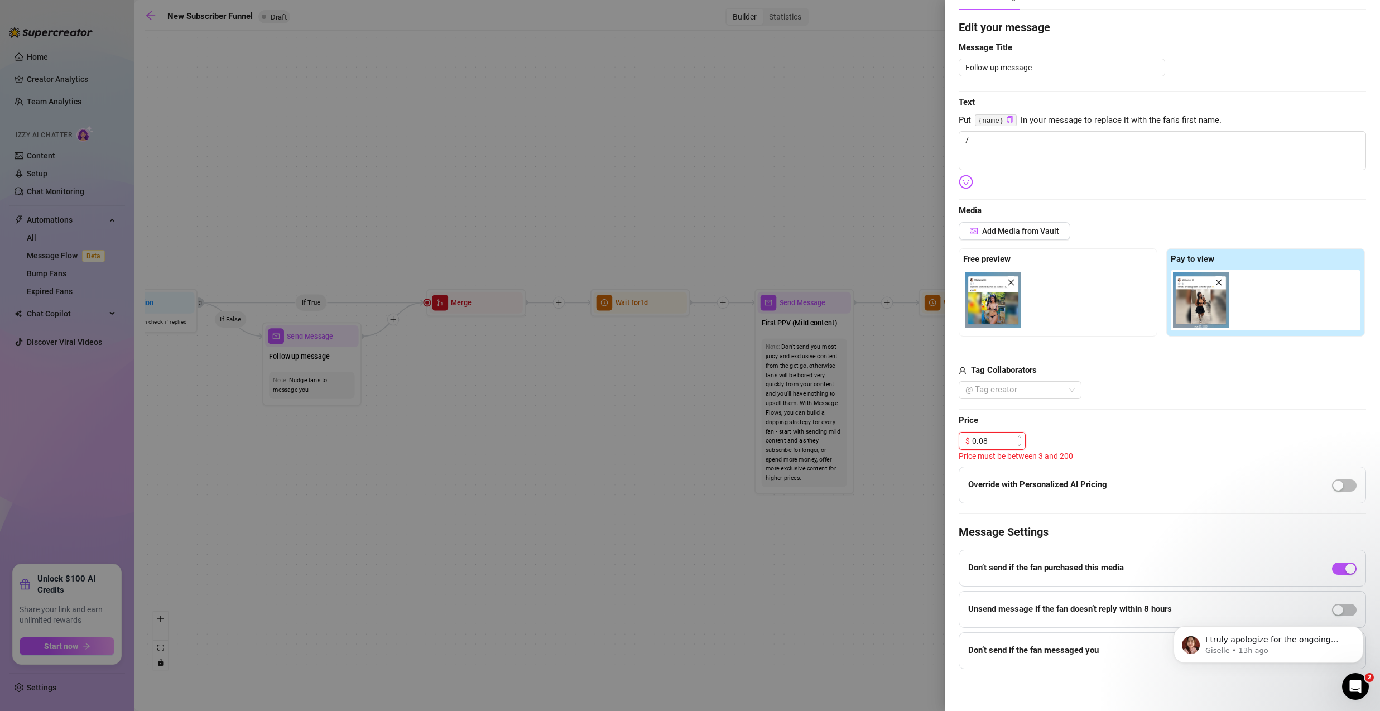
click at [986, 442] on input "0.08" at bounding box center [998, 441] width 53 height 17
click at [986, 441] on input "0.08" at bounding box center [998, 441] width 53 height 17
click at [1024, 436] on span "Increase Value" at bounding box center [1019, 438] width 12 height 10
click at [986, 440] on input "0.09" at bounding box center [998, 441] width 53 height 17
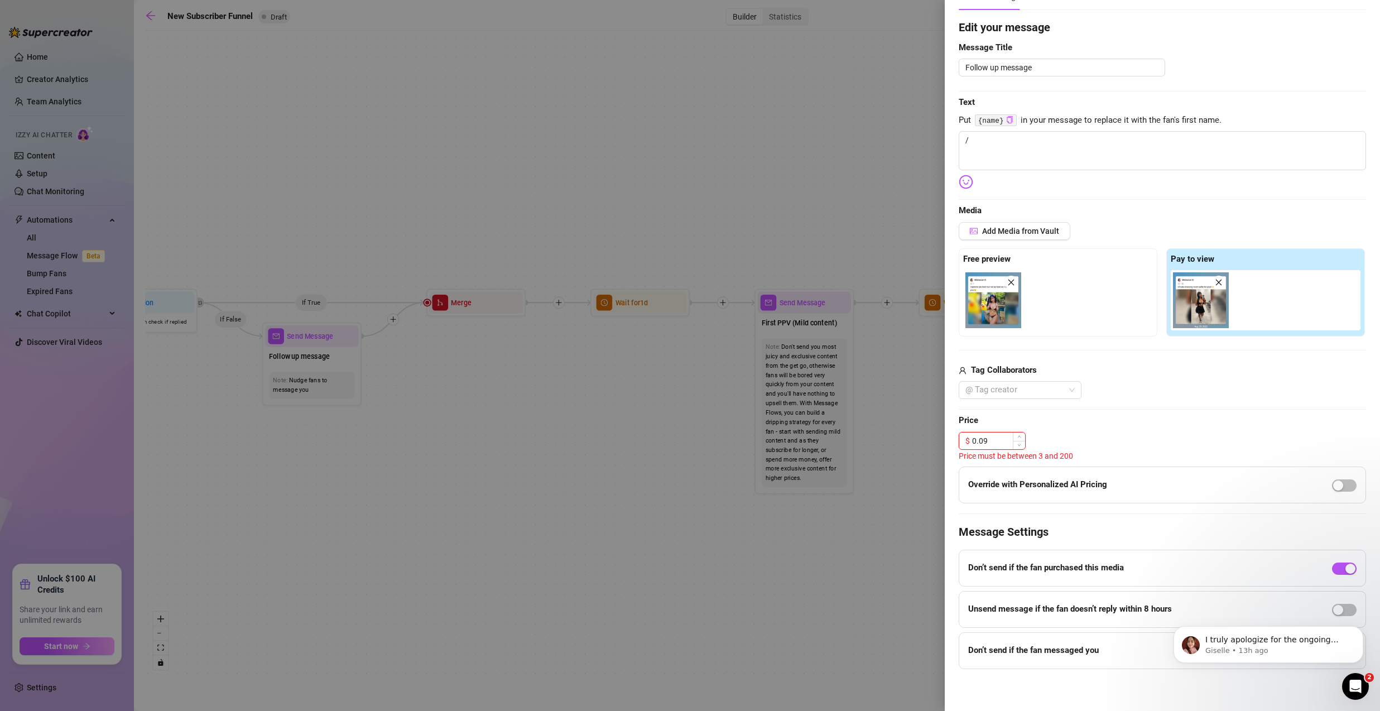
click at [986, 440] on input "0.09" at bounding box center [998, 441] width 53 height 17
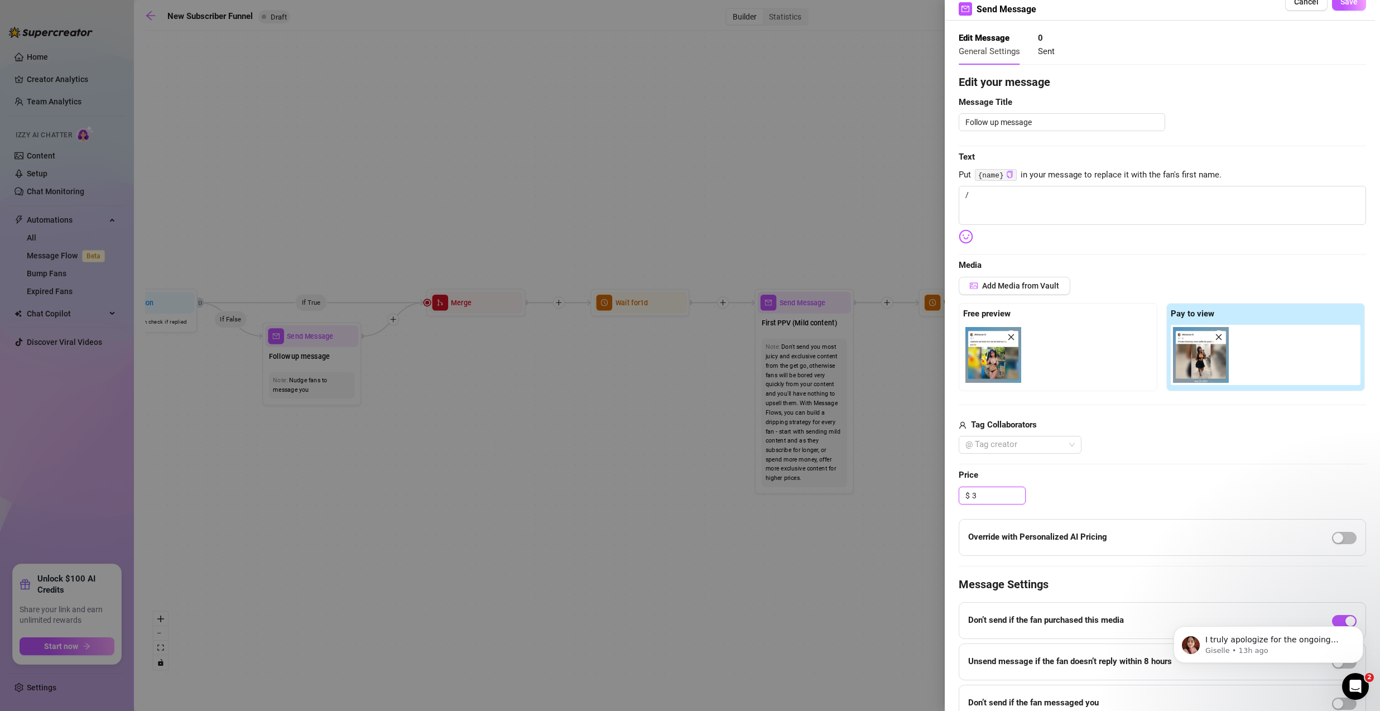
scroll to position [0, 0]
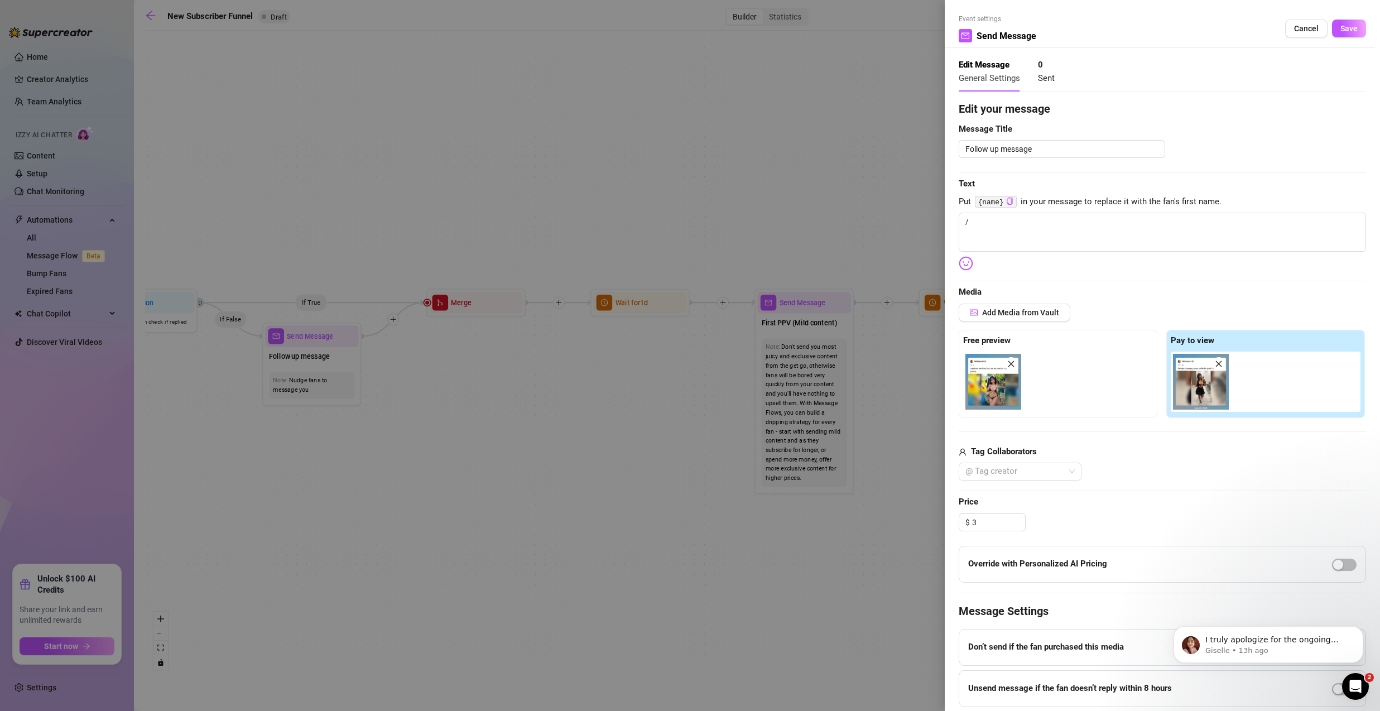
type input "3.00"
drag, startPoint x: 428, startPoint y: 149, endPoint x: 550, endPoint y: 156, distance: 123.0
click at [550, 156] on div at bounding box center [690, 355] width 1380 height 711
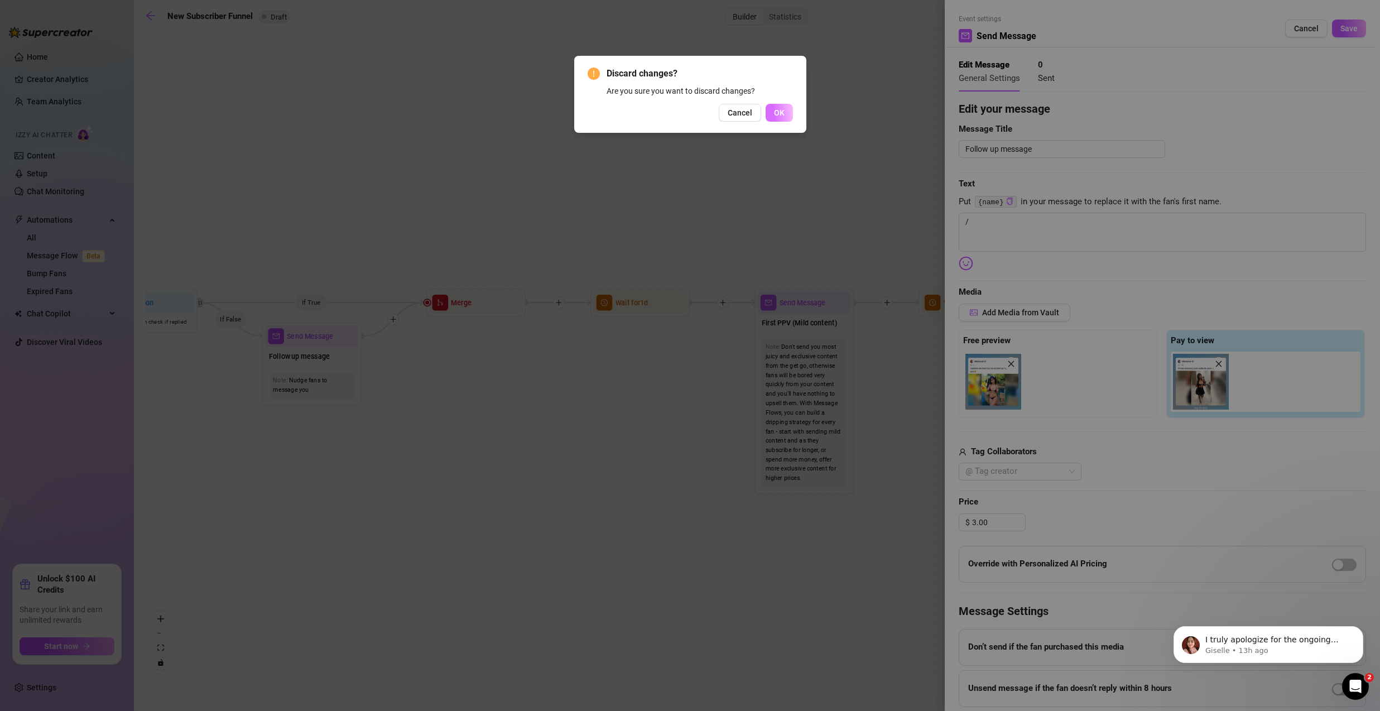
click at [778, 111] on span "OK" at bounding box center [779, 112] width 11 height 9
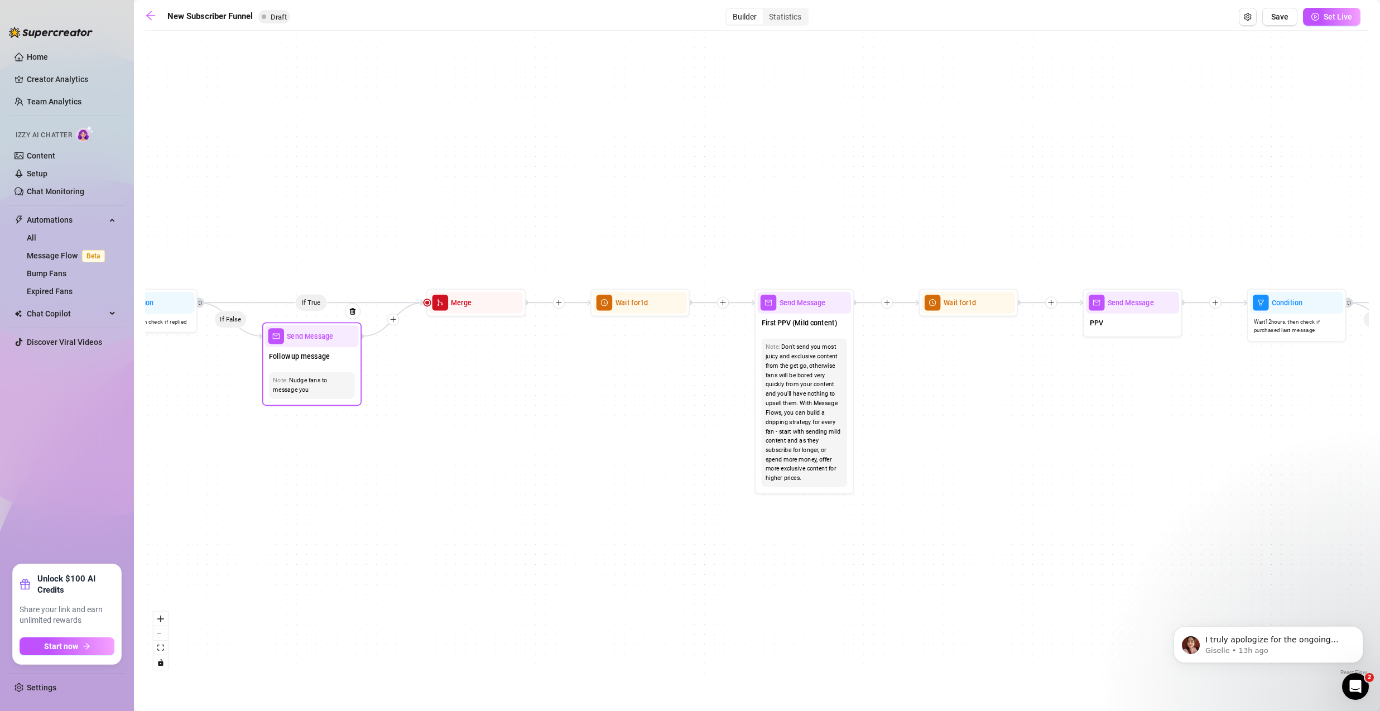
click at [340, 357] on div "Follow up message" at bounding box center [312, 357] width 94 height 21
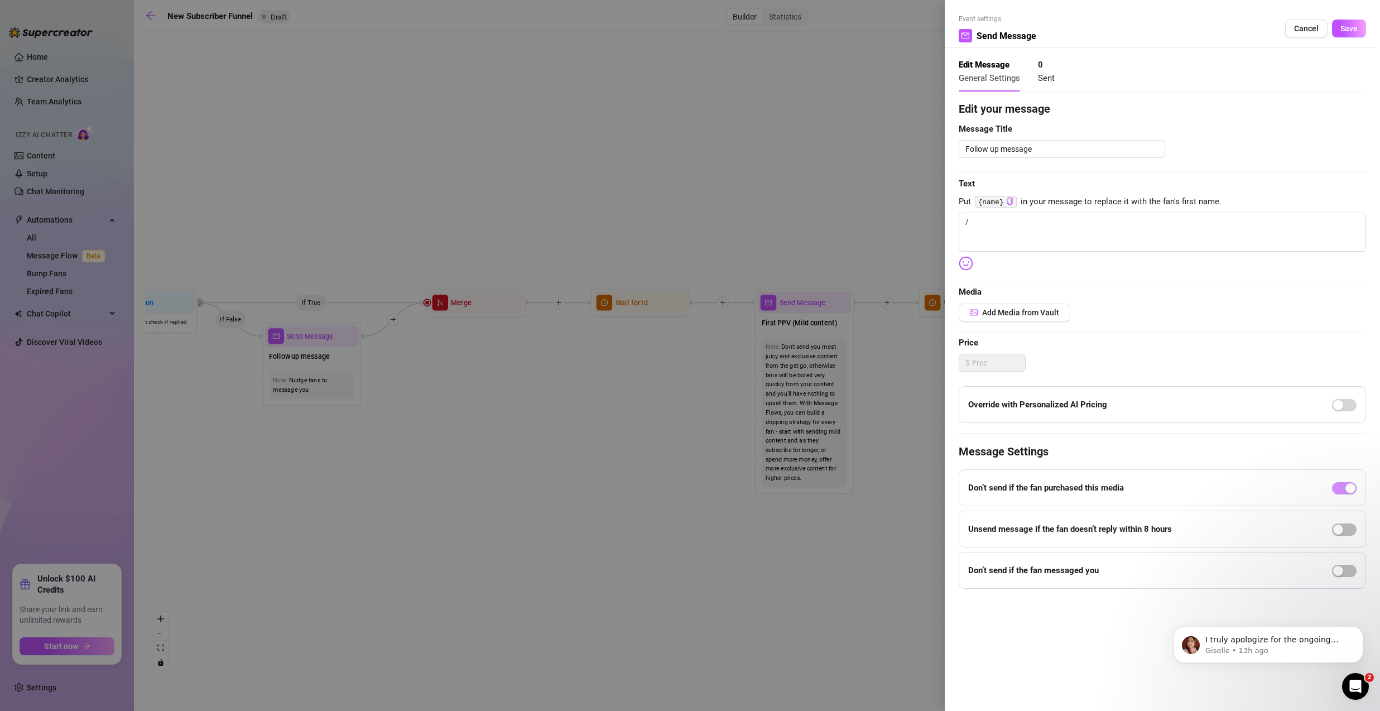
click at [525, 193] on div at bounding box center [690, 355] width 1380 height 711
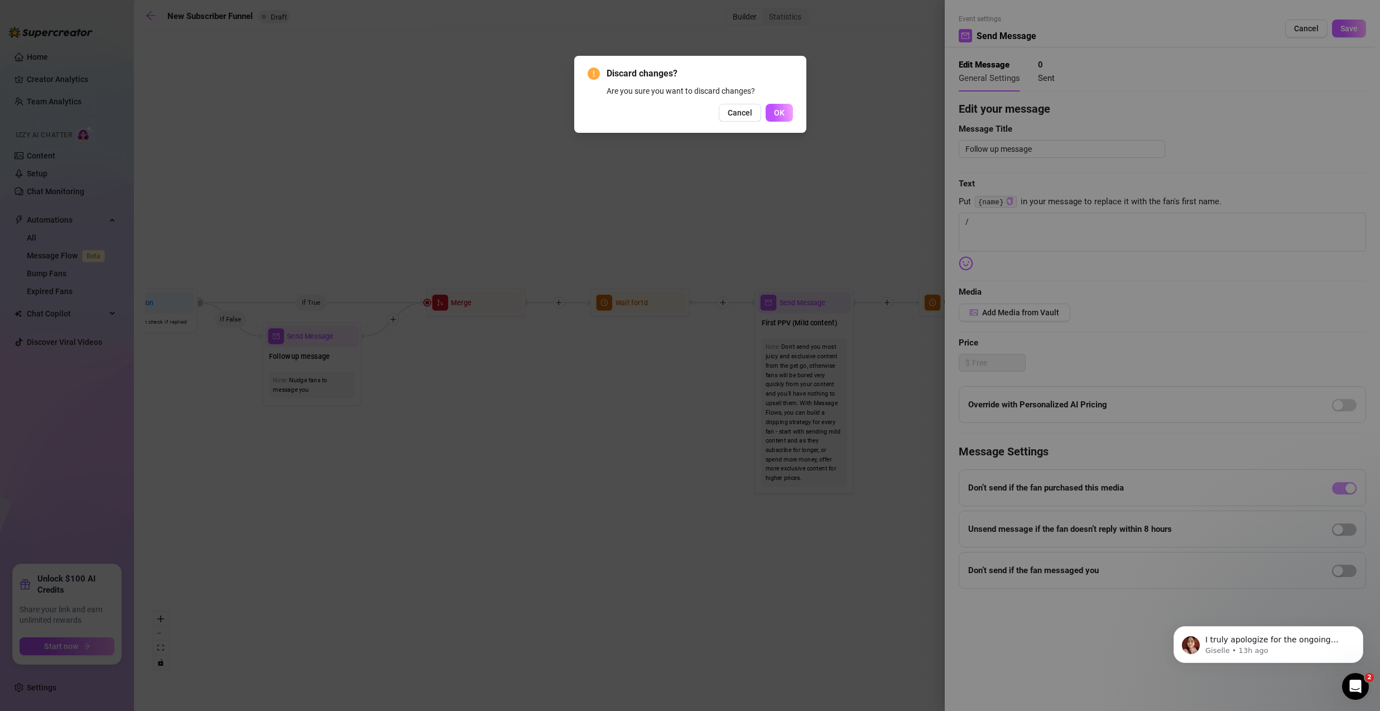
click at [796, 109] on div "Discard changes? Are you sure you want to discard changes? Cancel OK" at bounding box center [690, 94] width 232 height 77
click at [784, 113] on span "OK" at bounding box center [779, 112] width 11 height 9
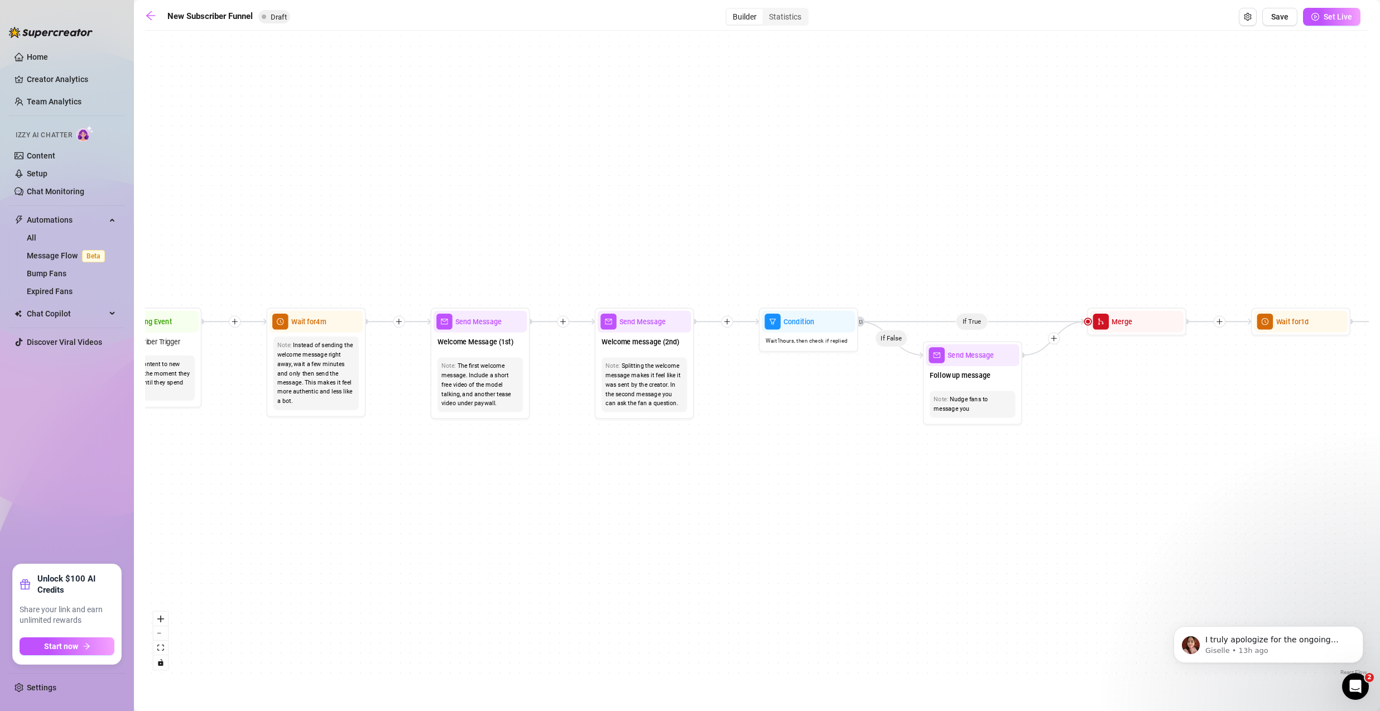
drag, startPoint x: 537, startPoint y: 161, endPoint x: 1198, endPoint y: 180, distance: 661.1
click at [1198, 180] on div "If True If True If True If False If False If False If True If False Merge Merge…" at bounding box center [757, 357] width 1224 height 642
click at [493, 356] on div "Note: The first welcome message. Include a short free video of the model talkin…" at bounding box center [481, 384] width 94 height 63
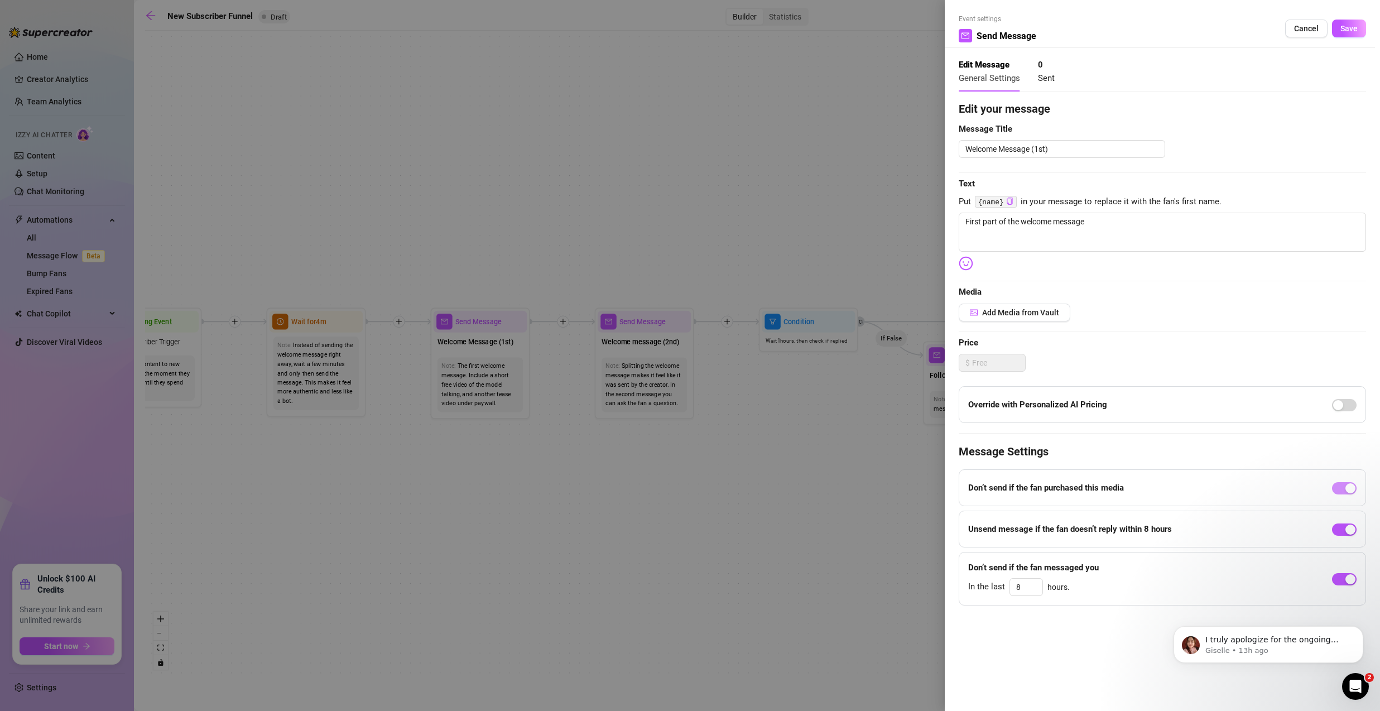
click at [556, 207] on div at bounding box center [690, 355] width 1380 height 711
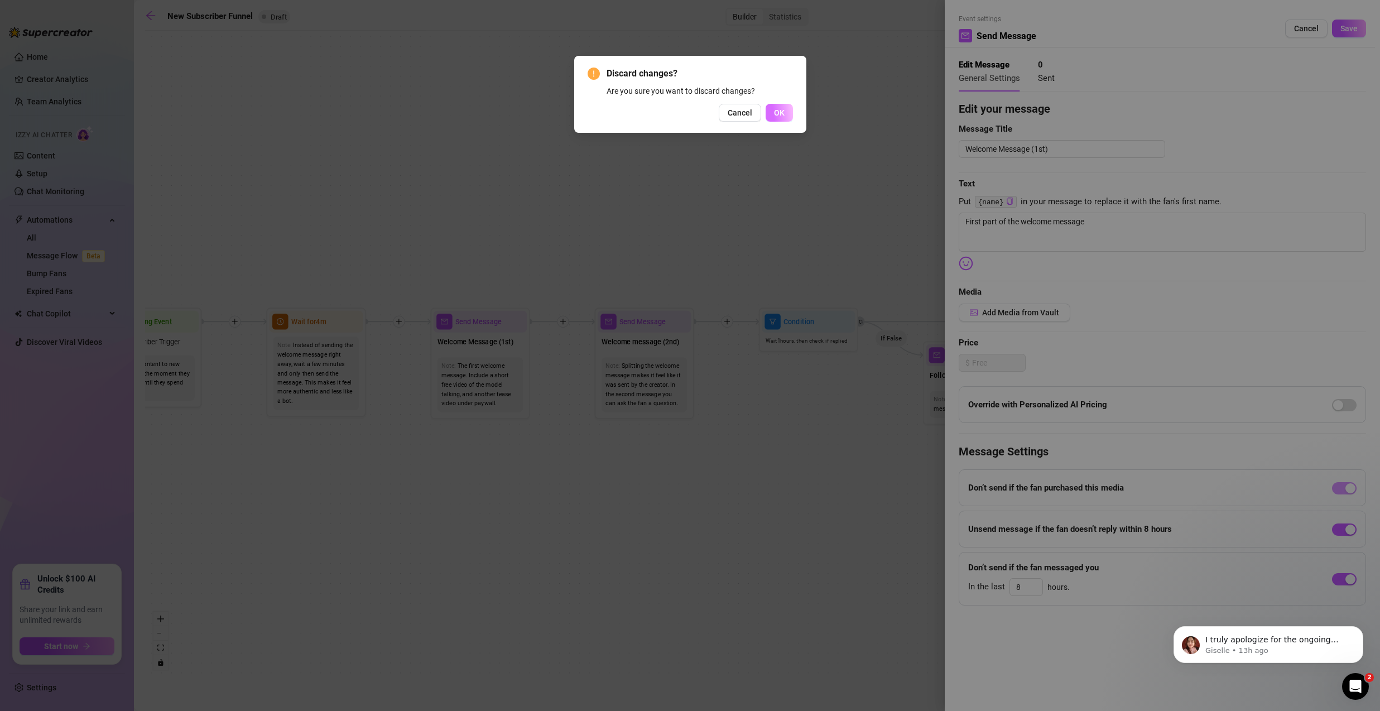
click at [786, 115] on button "OK" at bounding box center [779, 113] width 27 height 18
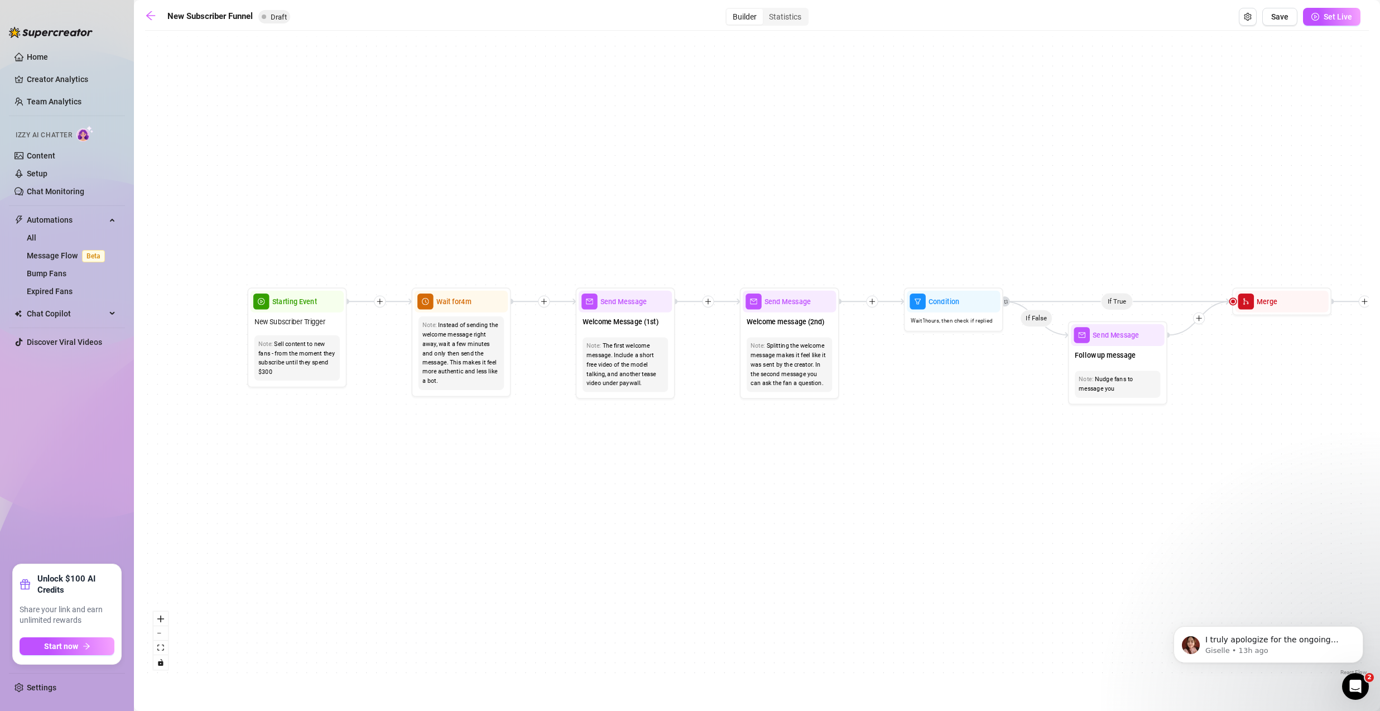
drag, startPoint x: 704, startPoint y: 229, endPoint x: 697, endPoint y: 220, distance: 11.9
click at [698, 219] on div "If True If True If True If False If False If False If True If False Merge Merge…" at bounding box center [757, 357] width 1224 height 642
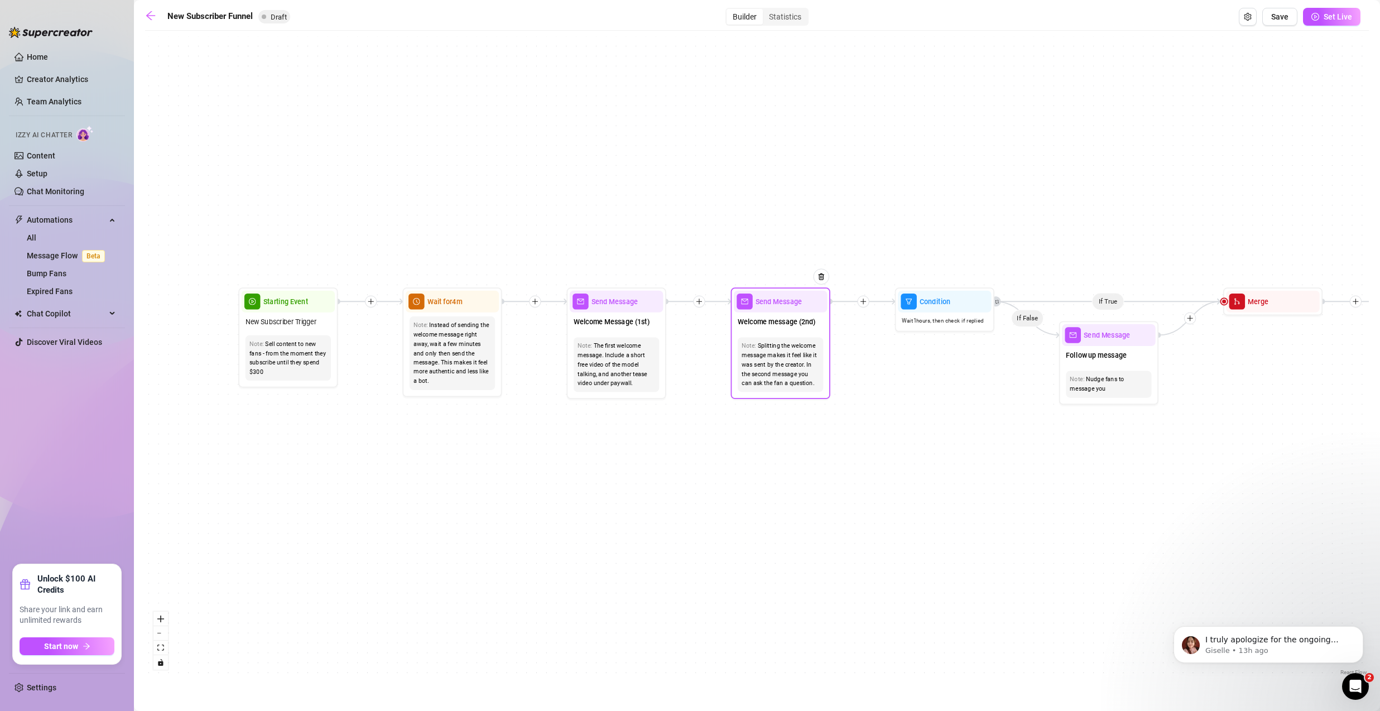
click at [774, 357] on div "Splitting the welcome message makes it feel like it was sent by the creator. In…" at bounding box center [781, 365] width 78 height 47
click at [758, 306] on span "Send Message" at bounding box center [779, 301] width 46 height 11
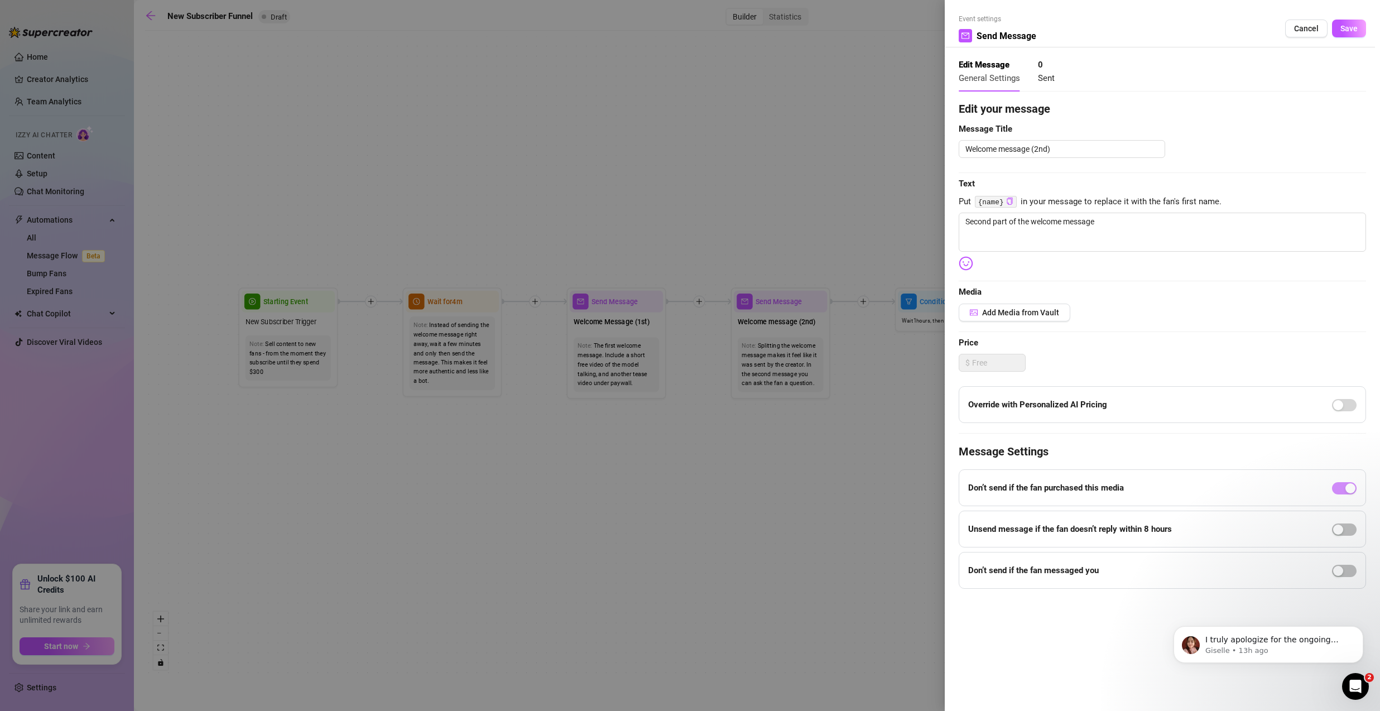
click at [631, 190] on div at bounding box center [690, 355] width 1380 height 711
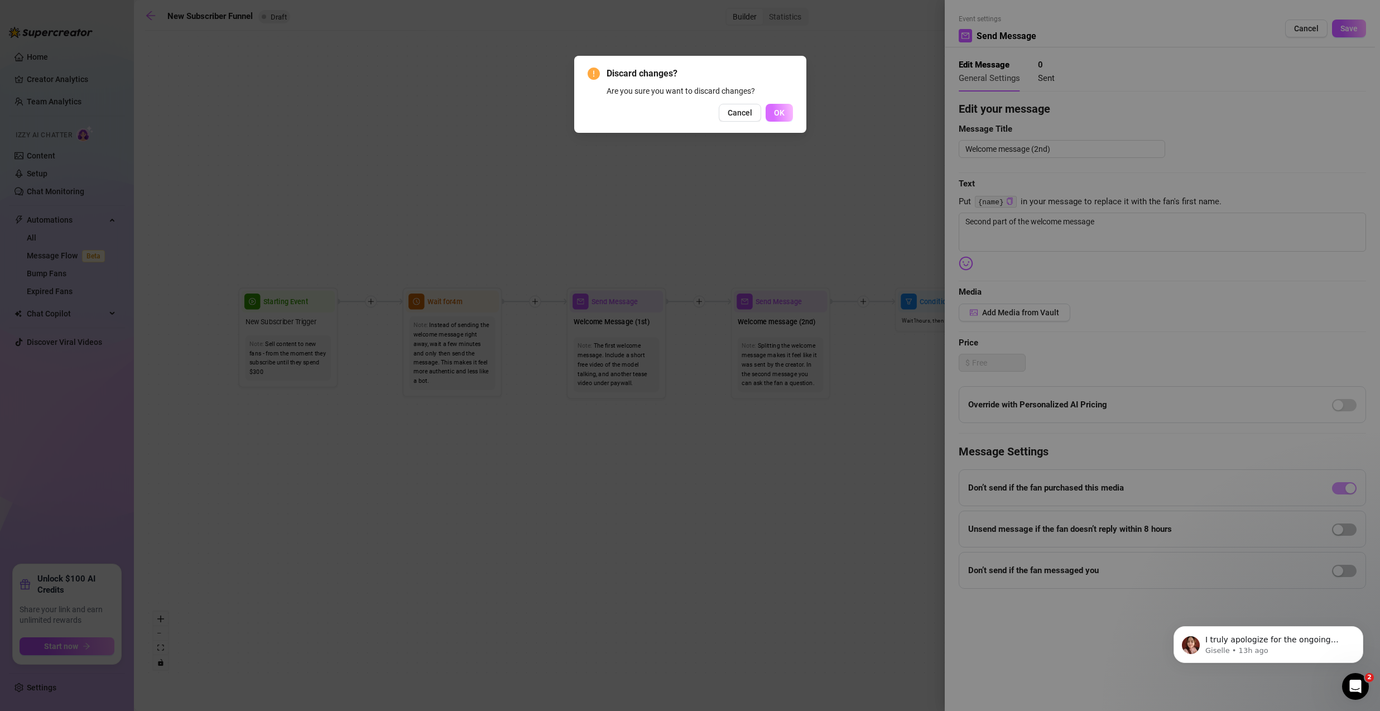
click at [778, 117] on span "OK" at bounding box center [779, 112] width 11 height 9
